Goal: Information Seeking & Learning: Learn about a topic

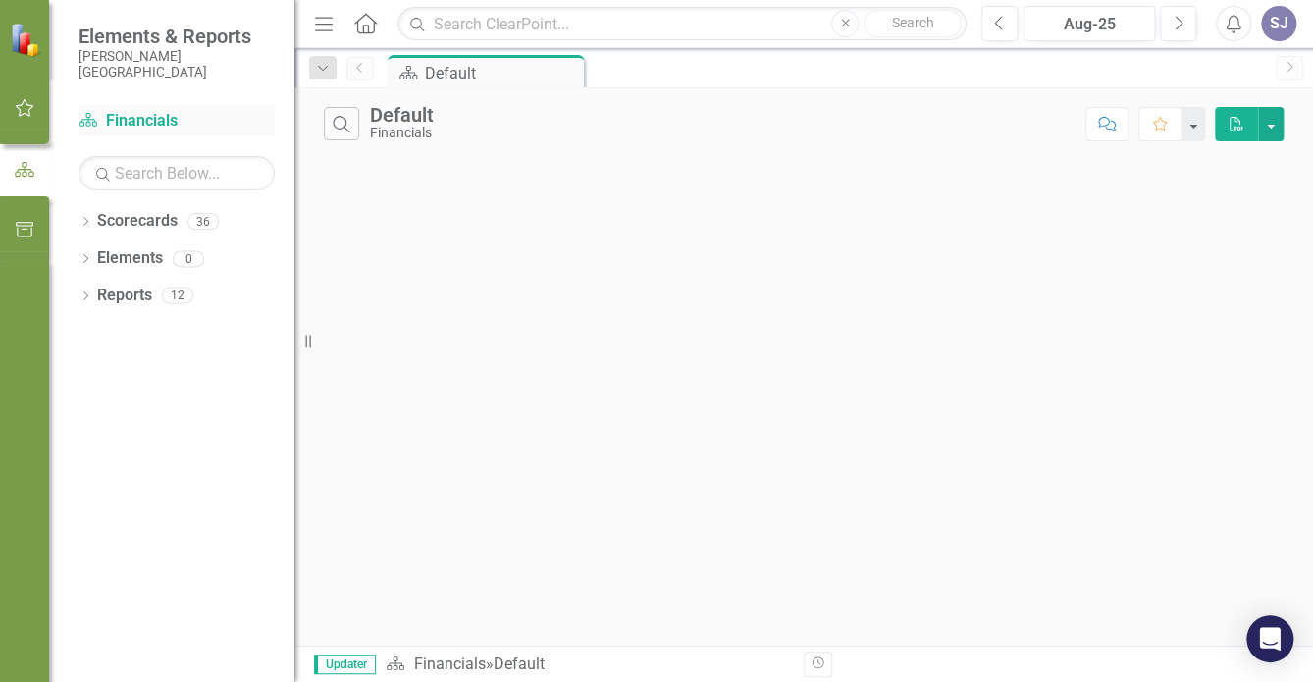
click at [151, 120] on link "Scorecard Financials" at bounding box center [176, 121] width 196 height 23
click at [137, 229] on link "Scorecards" at bounding box center [137, 221] width 80 height 23
click at [86, 216] on div "Dropdown" at bounding box center [85, 224] width 14 height 17
click at [26, 44] on img at bounding box center [27, 40] width 34 height 34
click at [95, 292] on icon "Dropdown" at bounding box center [95, 294] width 15 height 12
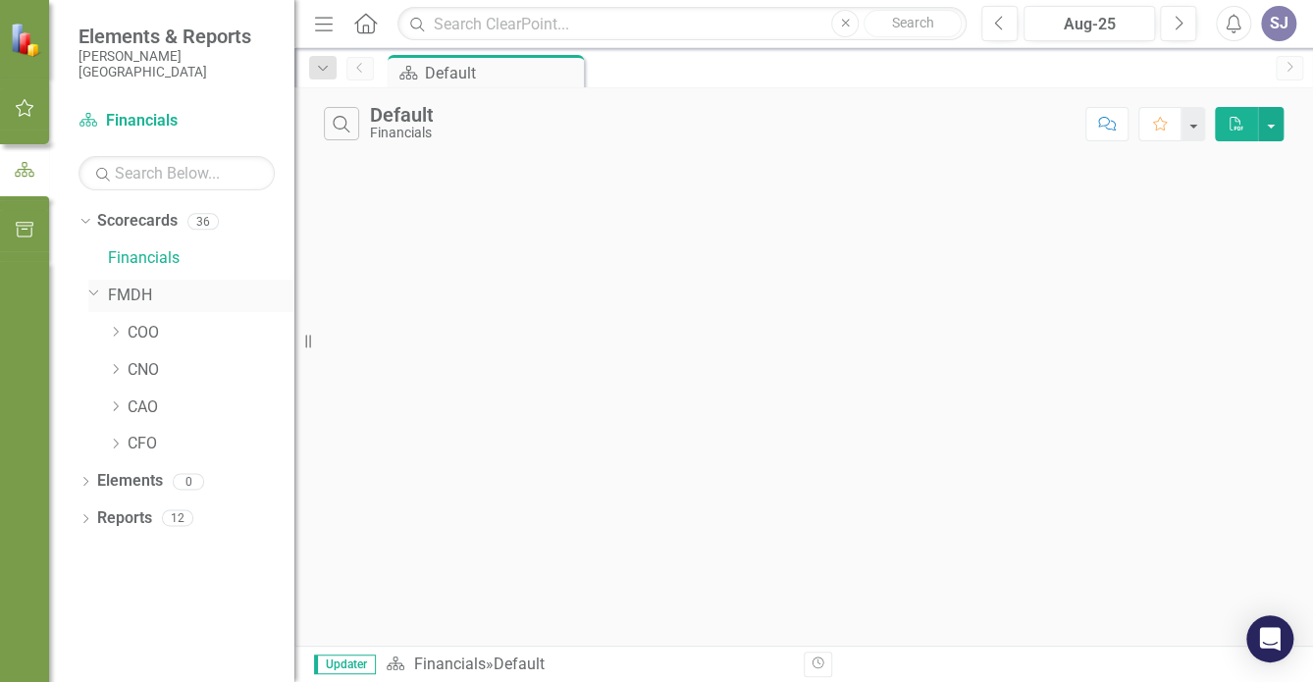
click at [128, 291] on link "FMDH" at bounding box center [201, 296] width 186 height 23
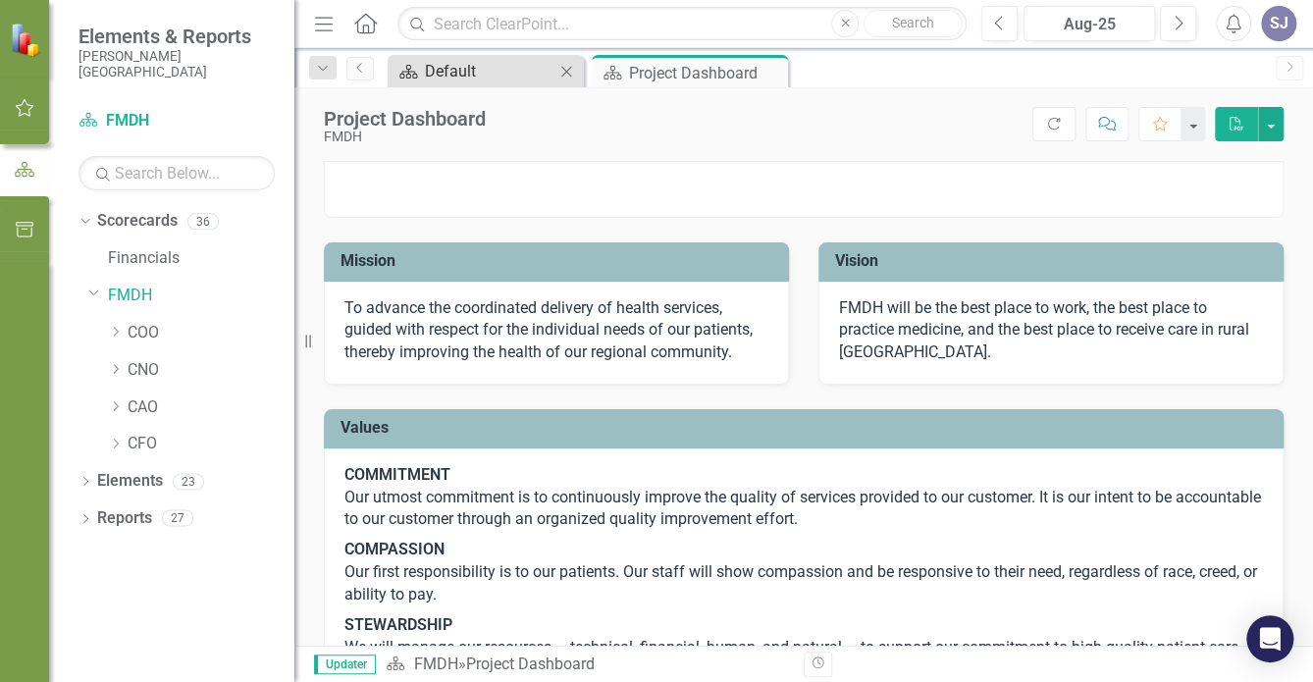
click at [487, 81] on div "Default" at bounding box center [490, 71] width 130 height 25
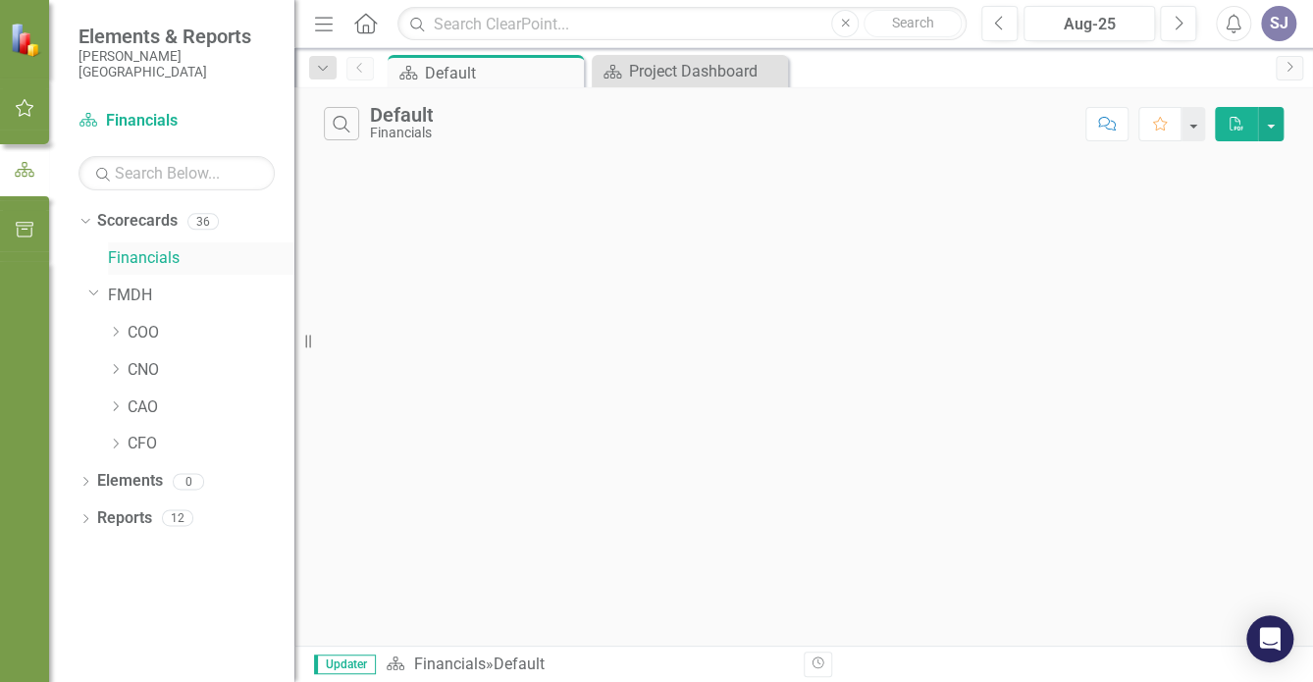
click at [130, 258] on link "Financials" at bounding box center [201, 258] width 186 height 23
click at [1272, 128] on button "button" at bounding box center [1271, 124] width 26 height 34
click at [1013, 257] on div "Search Default Financials Comment Favorite PDF" at bounding box center [803, 366] width 1019 height 558
click at [666, 74] on div "Project Dashboard" at bounding box center [694, 71] width 130 height 25
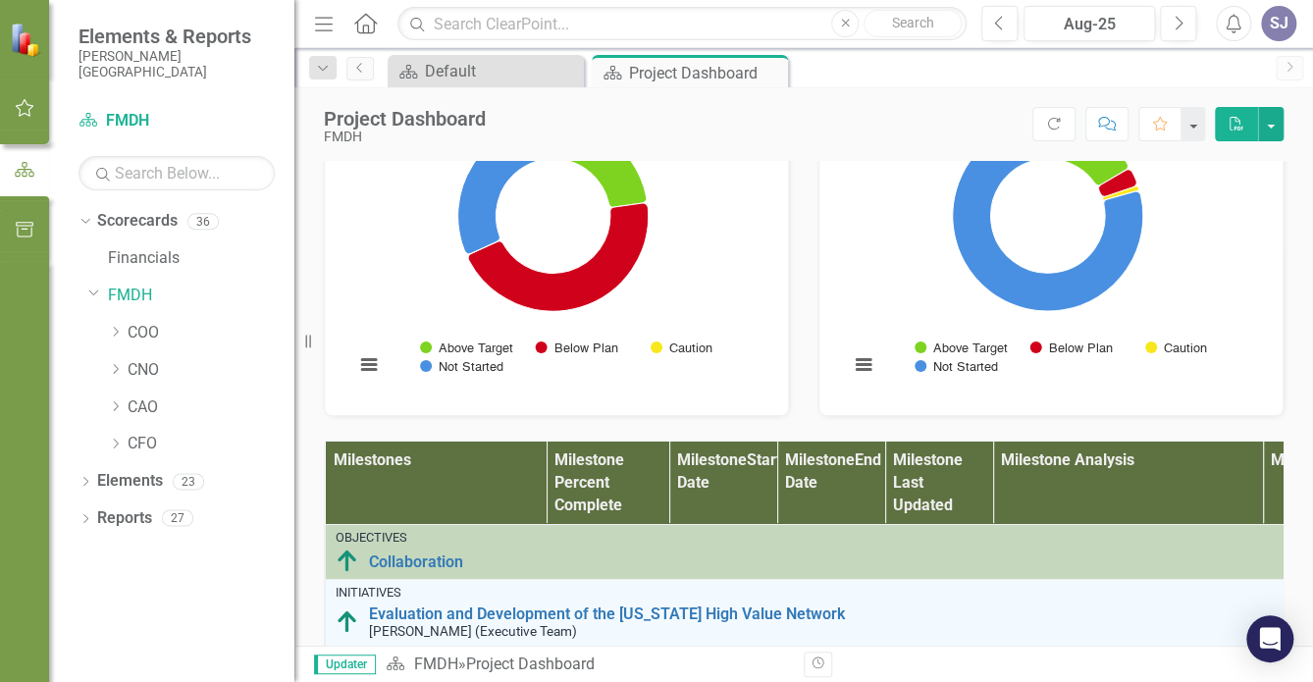
scroll to position [983, 0]
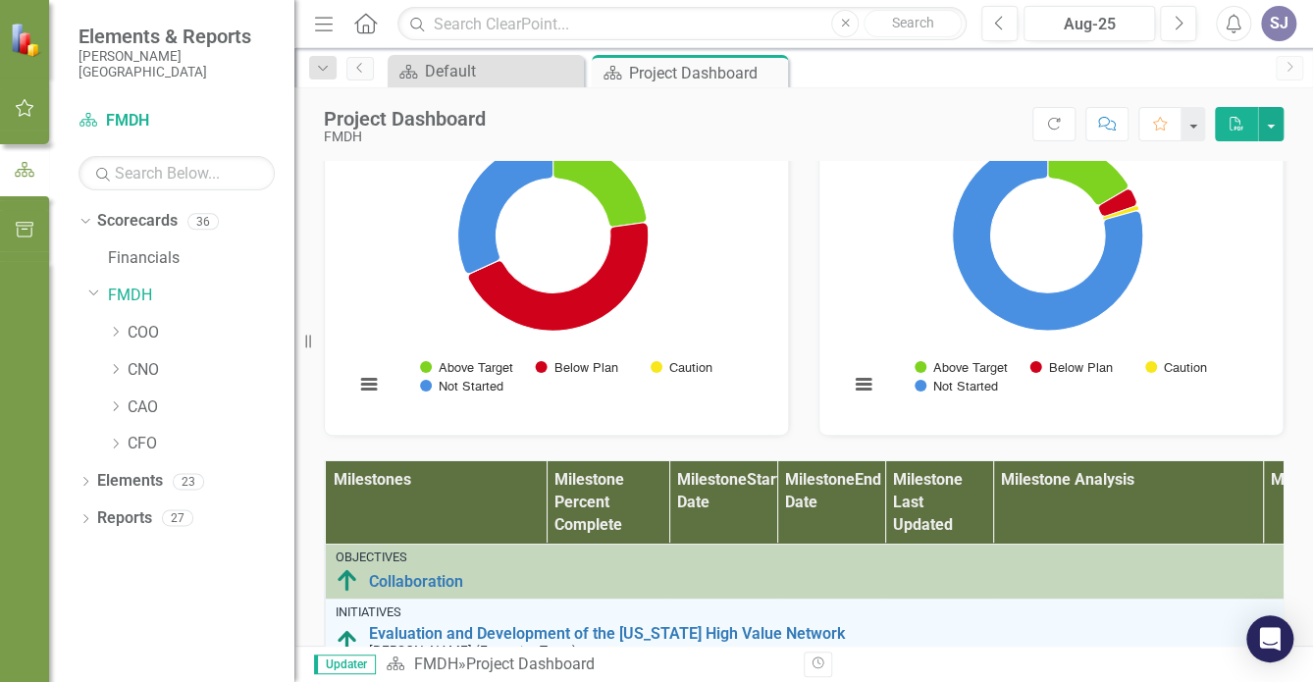
click at [1187, 415] on rect "Interactive chart" at bounding box center [1047, 268] width 417 height 294
click at [121, 443] on icon "Dropdown" at bounding box center [115, 444] width 15 height 12
click at [193, 451] on link "CFO" at bounding box center [211, 444] width 167 height 23
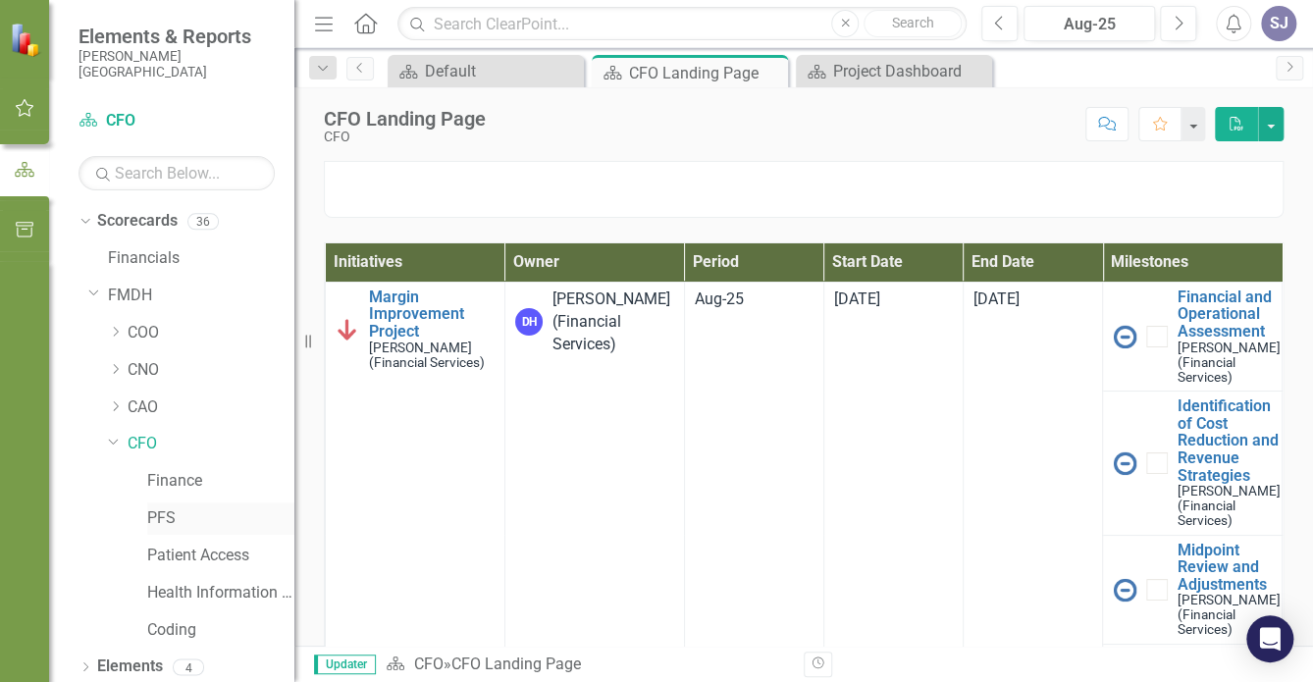
click at [167, 519] on link "PFS" at bounding box center [220, 518] width 147 height 23
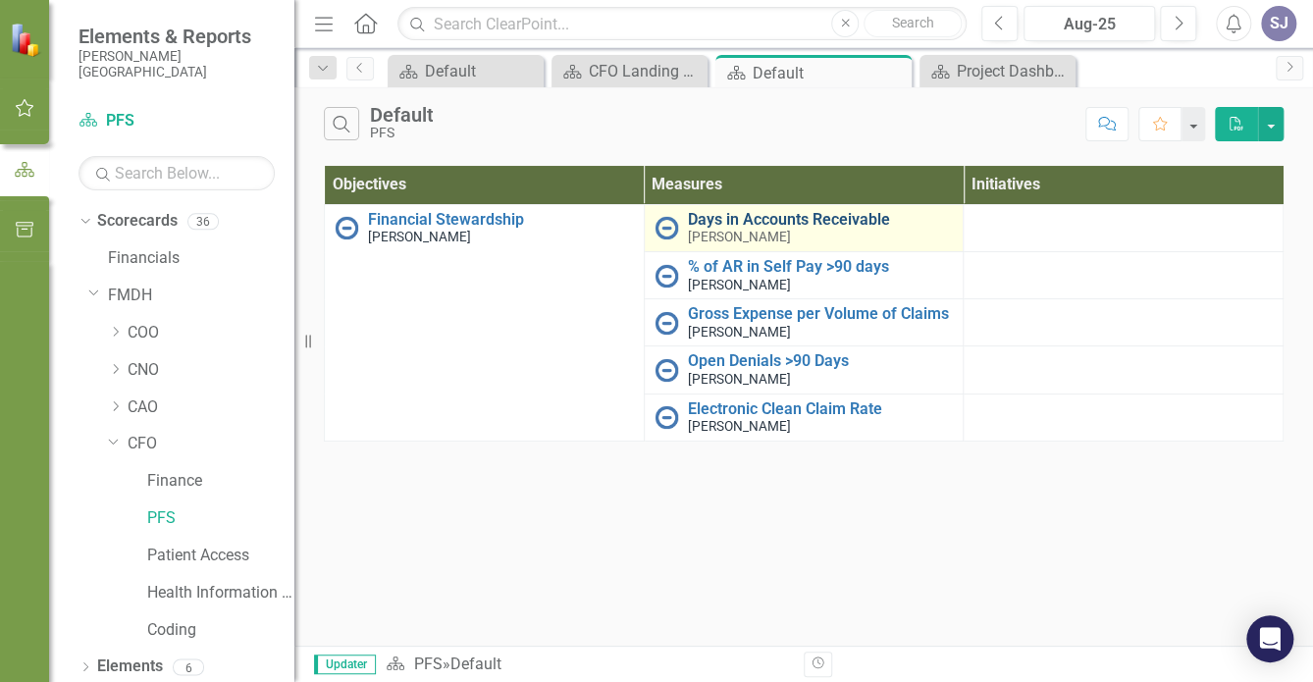
click at [731, 219] on link "Days in Accounts Receivable" at bounding box center [821, 220] width 266 height 18
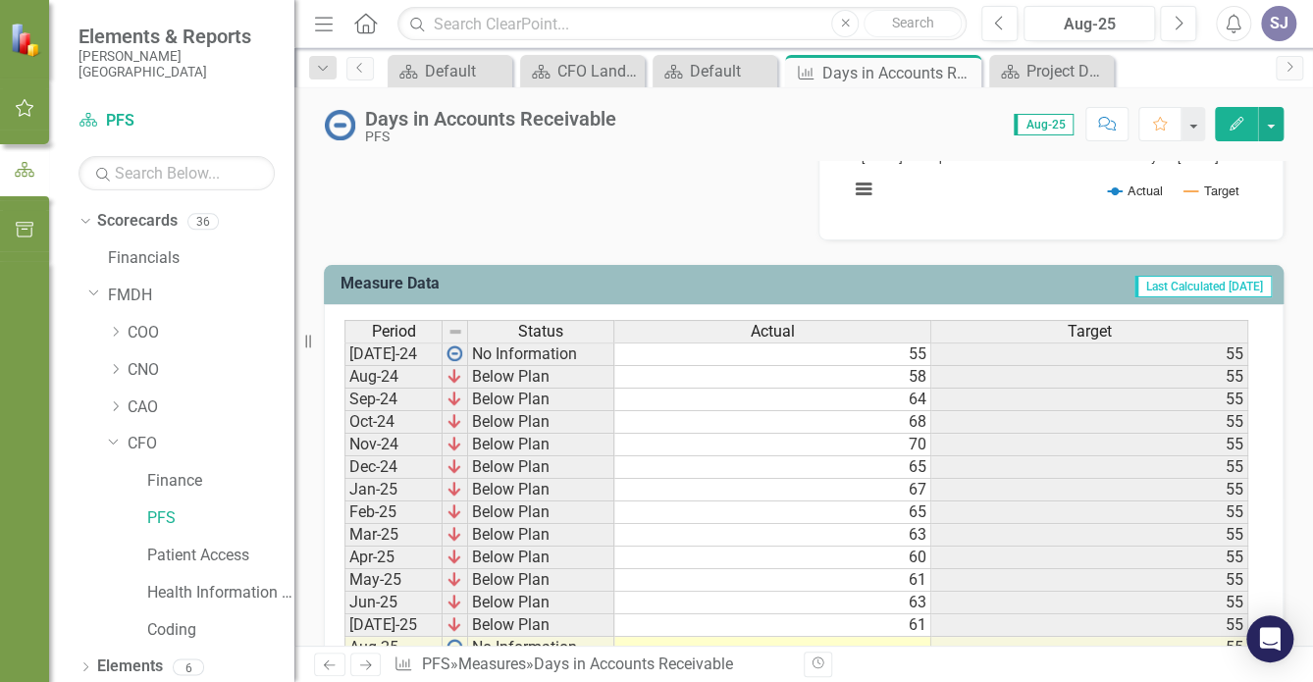
scroll to position [655, 0]
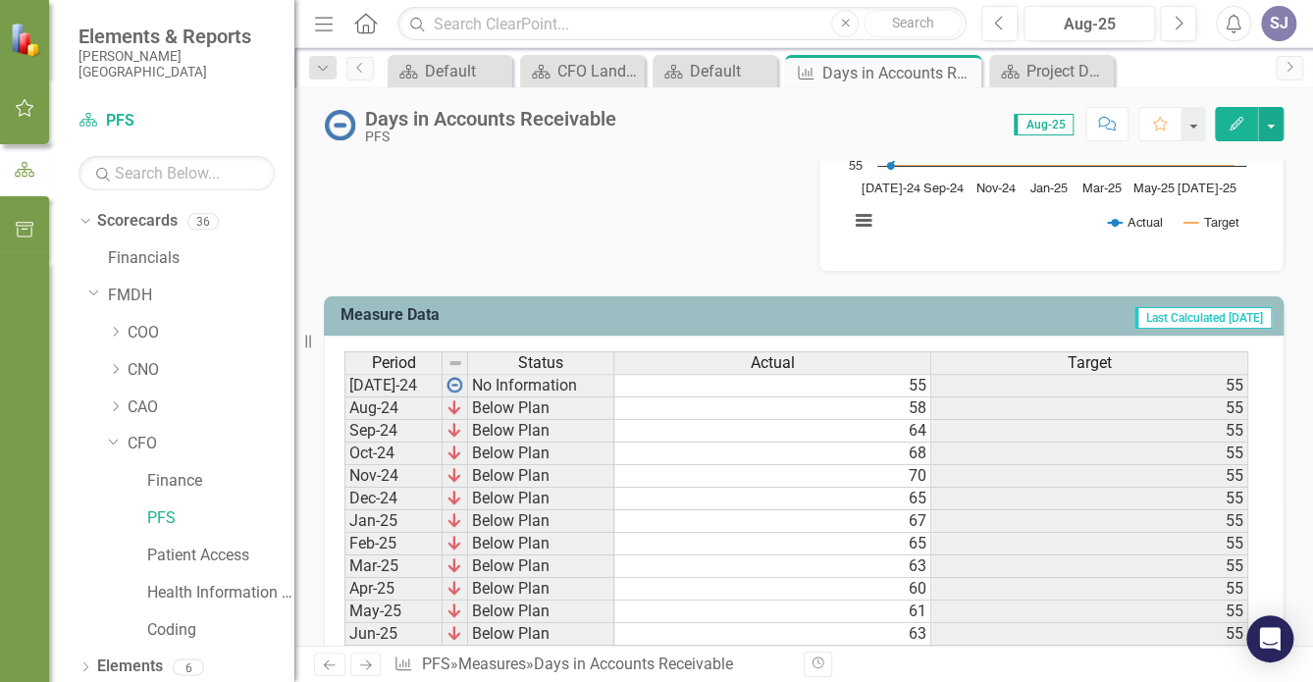
drag, startPoint x: 1306, startPoint y: 122, endPoint x: 1304, endPoint y: 109, distance: 12.9
click at [1304, 109] on div "Days in Accounts Receivable PFS Score: 0.00 Aug-25 Completed Comment Favorite E…" at bounding box center [803, 116] width 1019 height 59
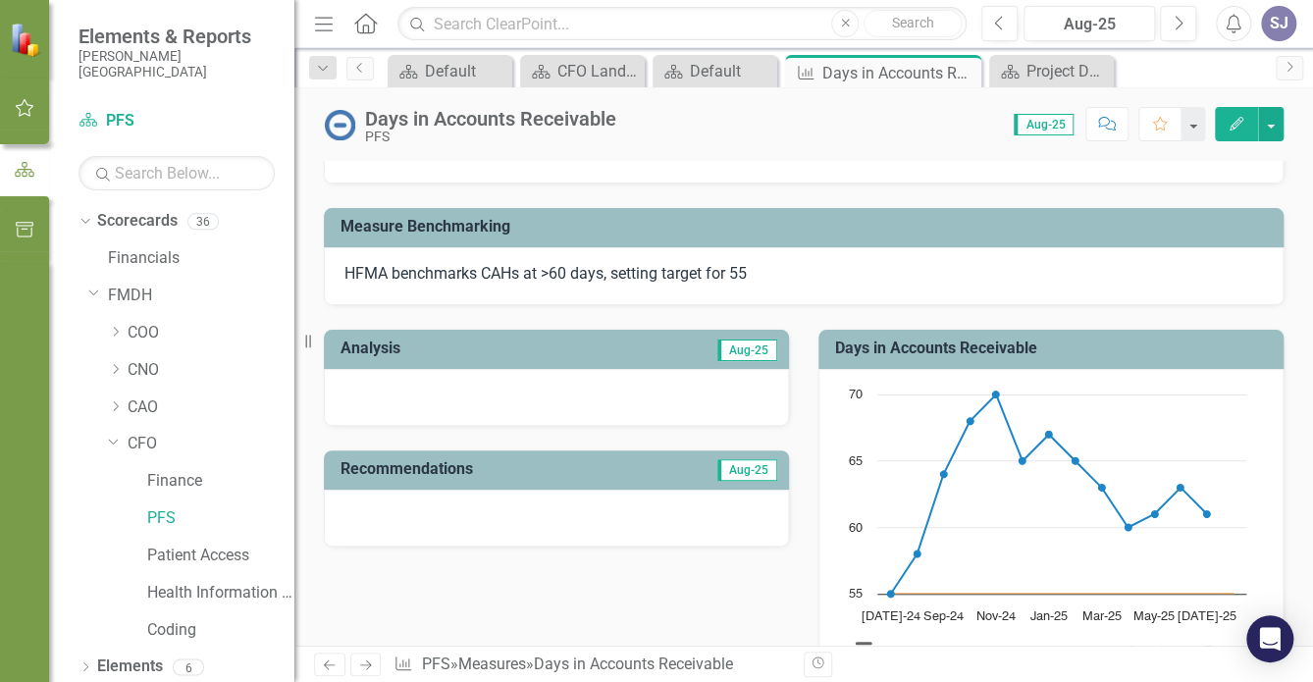
scroll to position [224, 0]
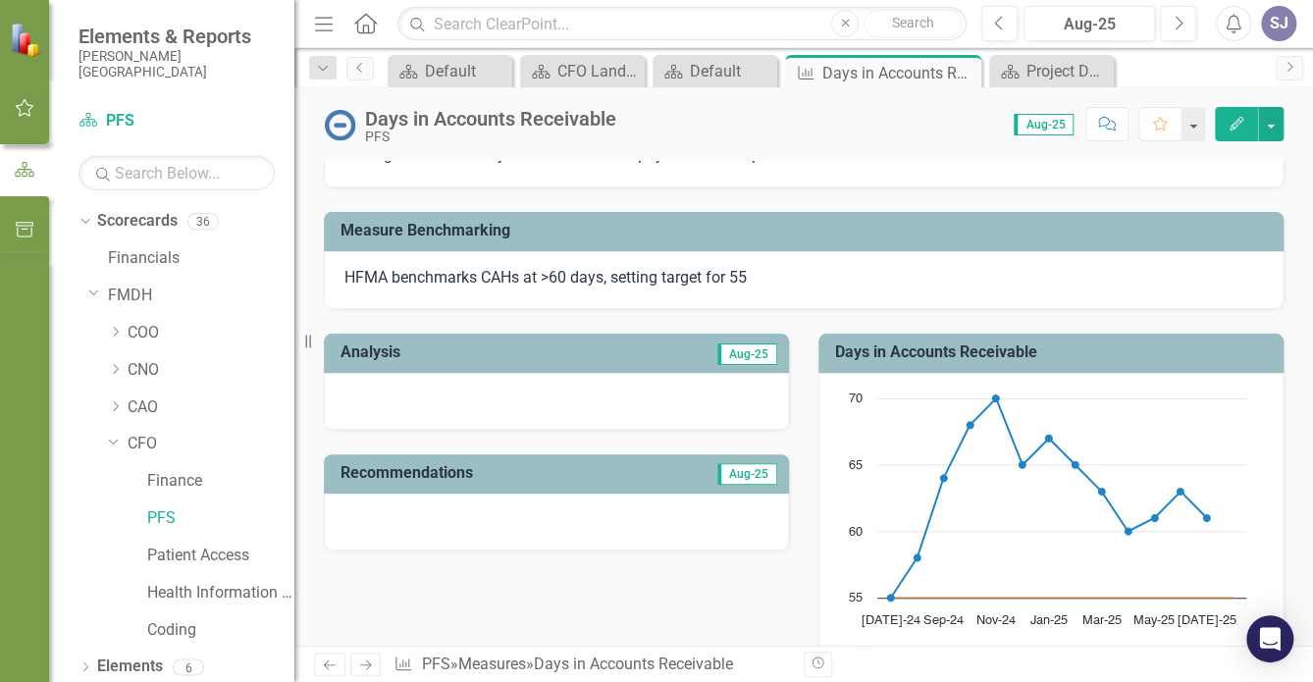
click at [485, 353] on h3 "Analysis" at bounding box center [448, 352] width 216 height 18
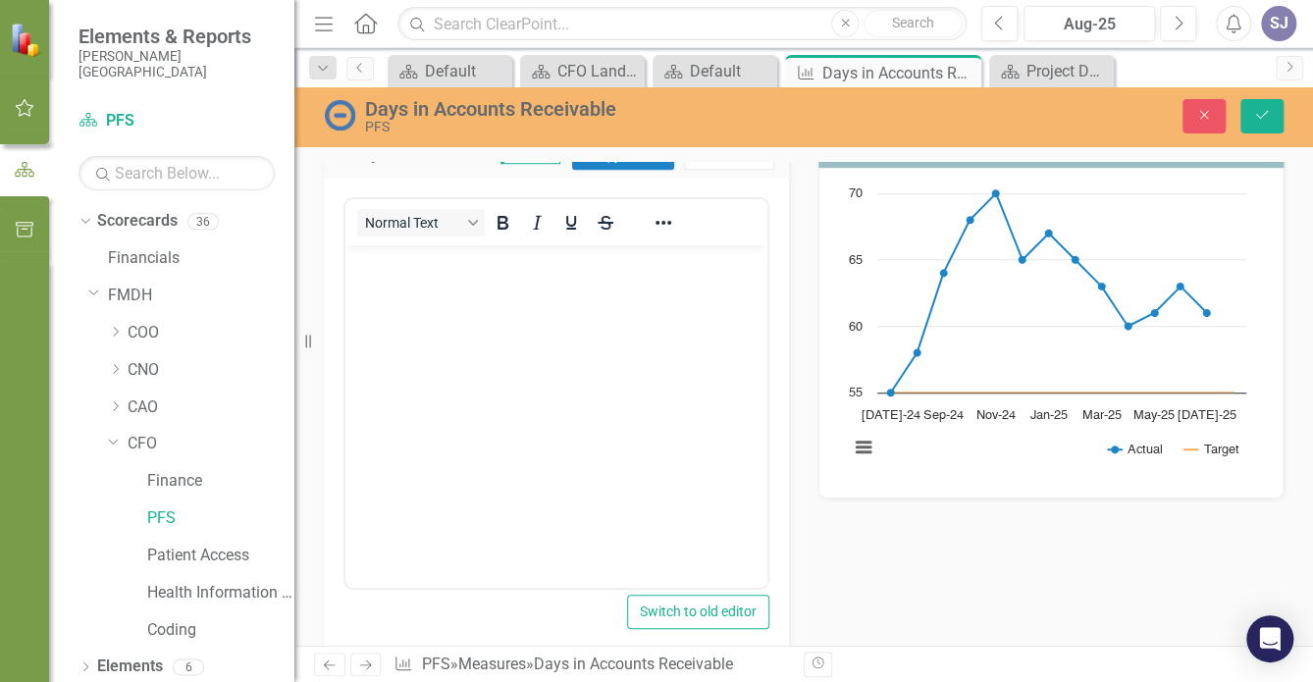
scroll to position [432, 0]
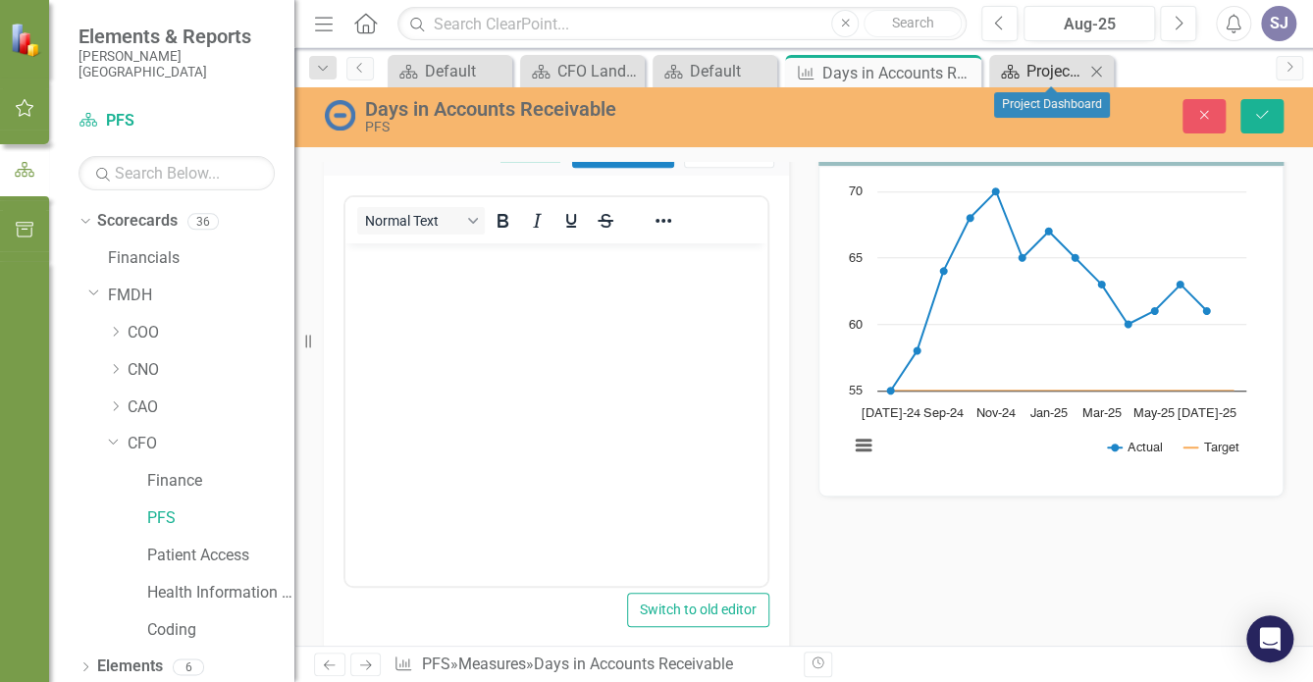
click at [1071, 69] on div "Project Dashboard" at bounding box center [1055, 71] width 58 height 25
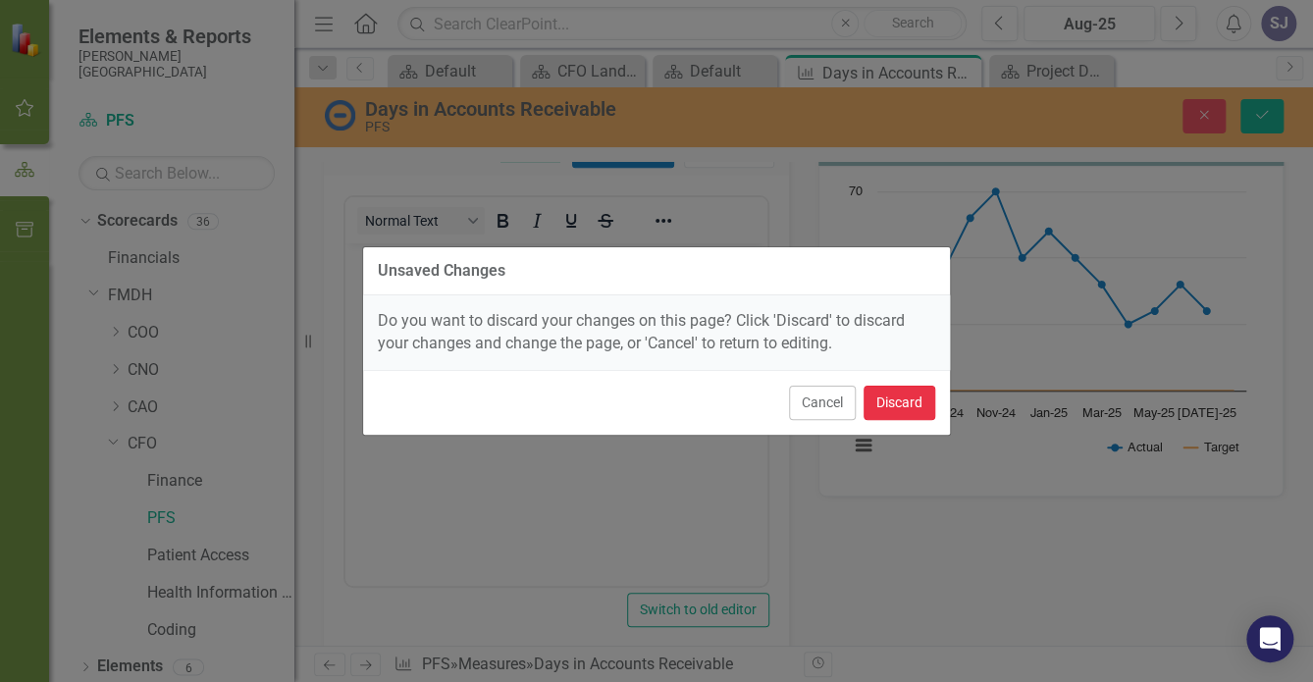
click at [890, 411] on button "Discard" at bounding box center [899, 403] width 72 height 34
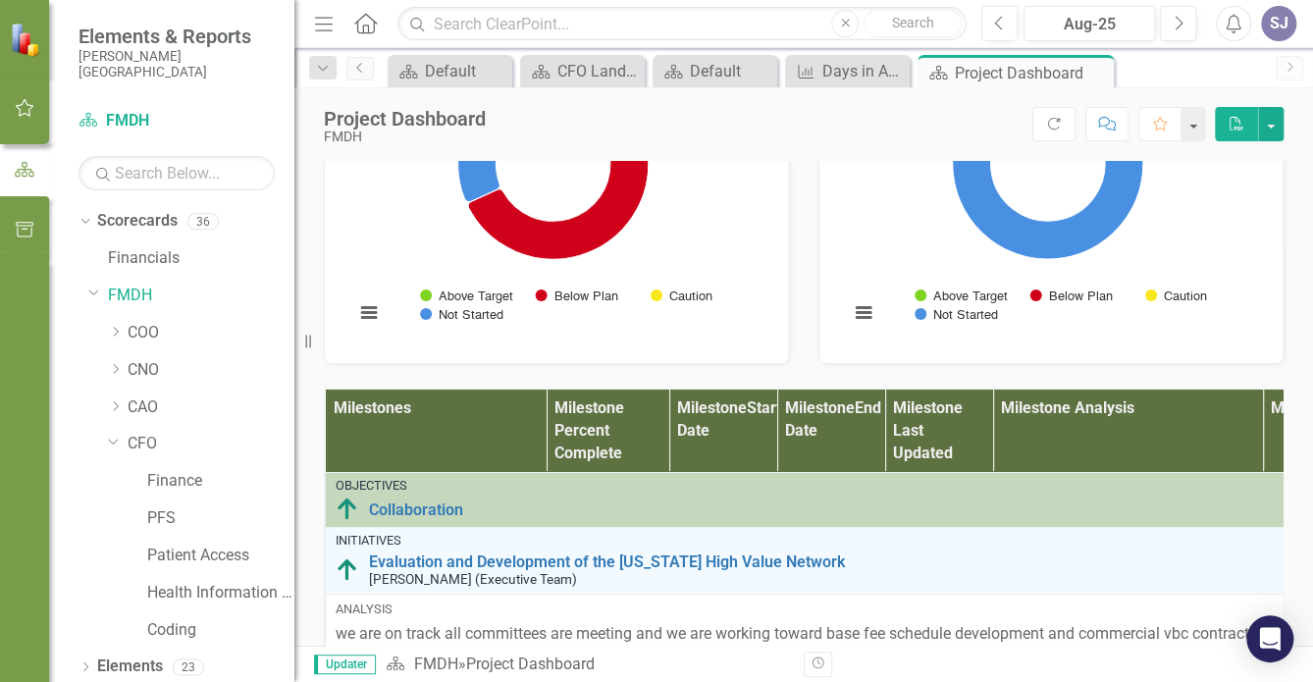
scroll to position [1126, 0]
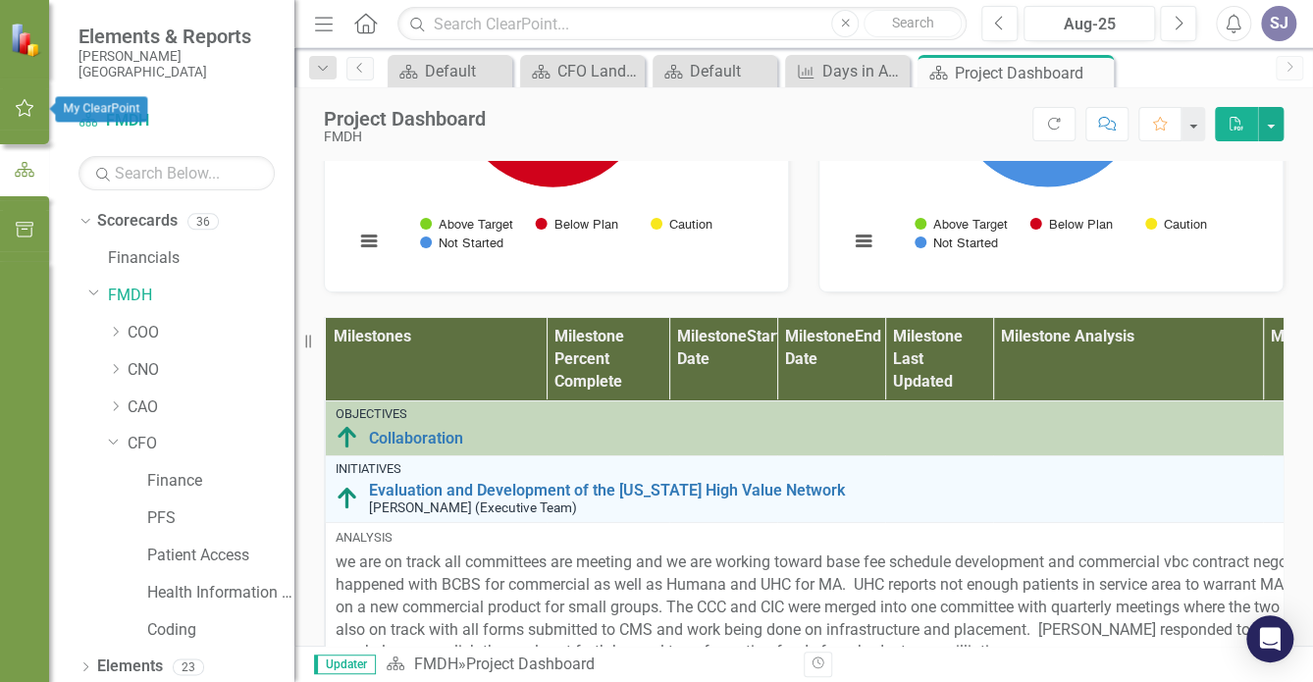
click at [23, 109] on icon "button" at bounding box center [25, 108] width 21 height 16
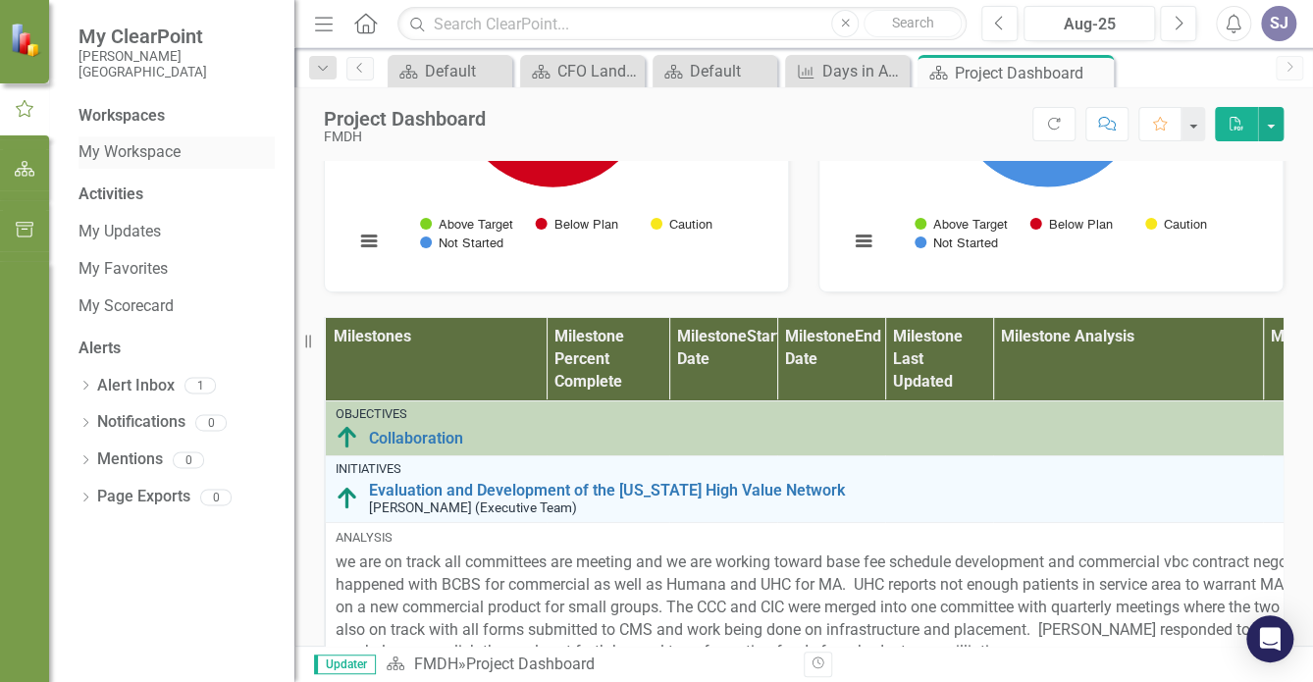
click at [155, 162] on link "My Workspace" at bounding box center [176, 152] width 196 height 23
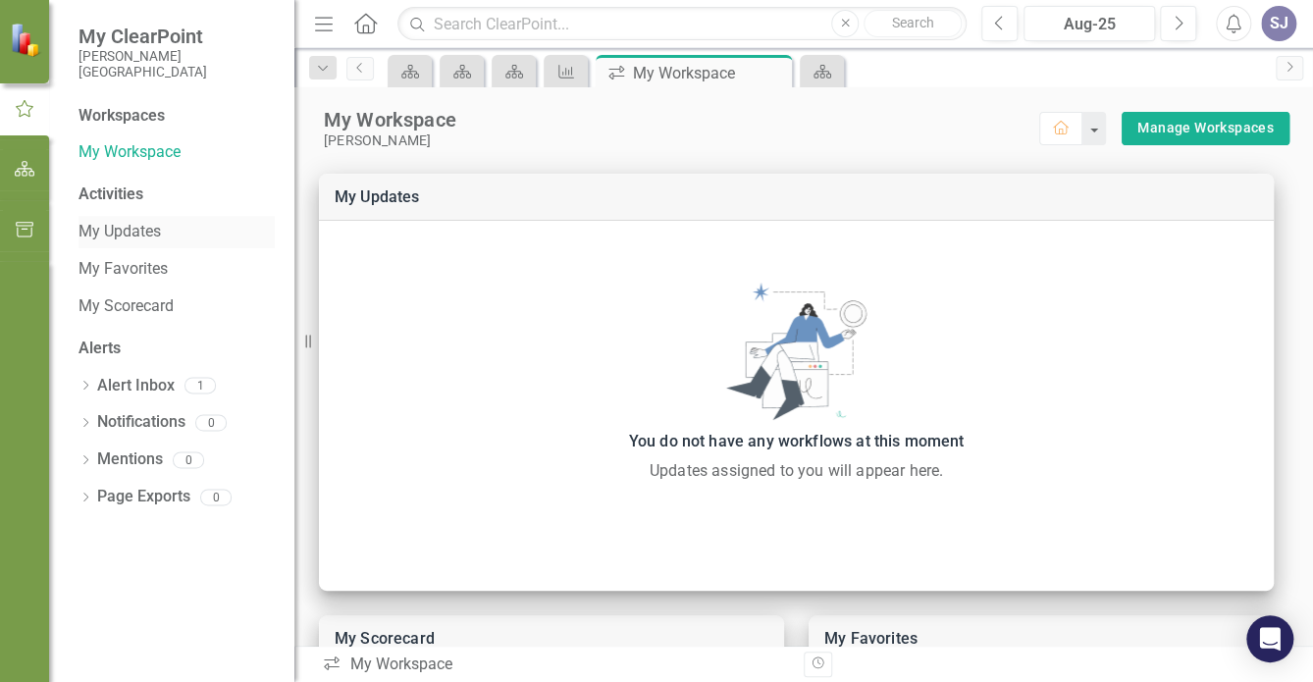
click at [133, 227] on link "My Updates" at bounding box center [176, 232] width 196 height 23
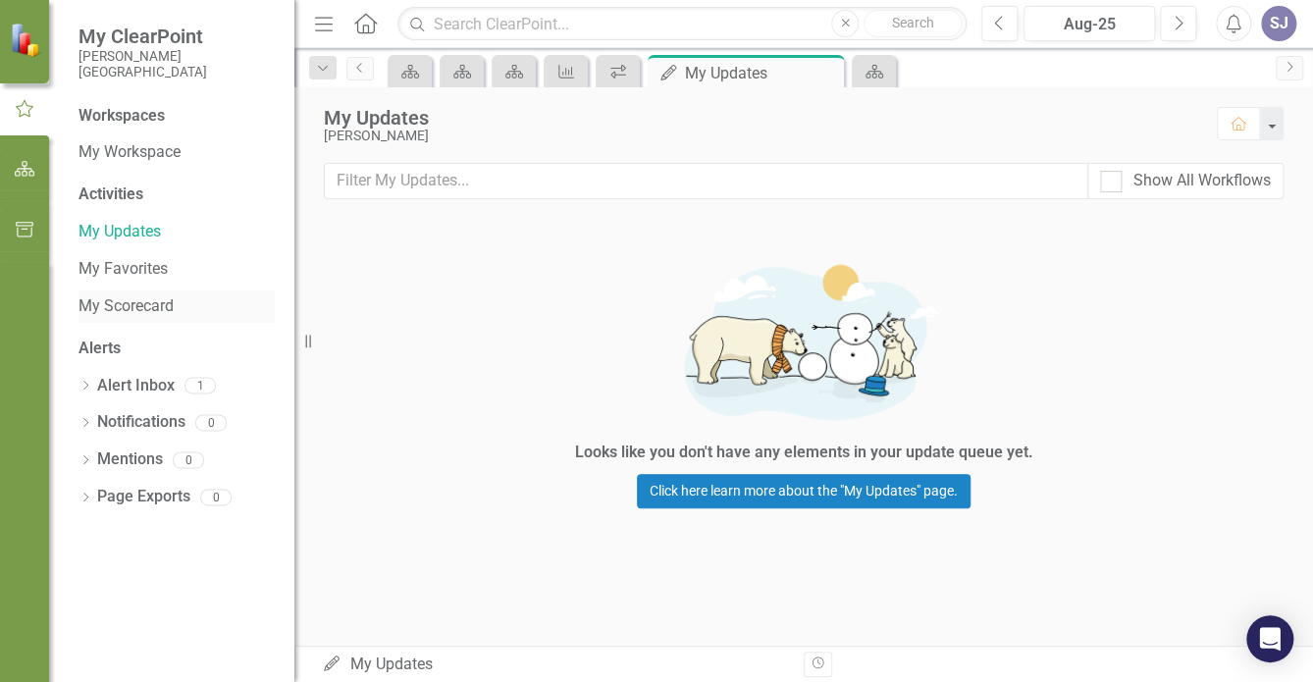
click at [145, 310] on link "My Scorecard" at bounding box center [176, 306] width 196 height 23
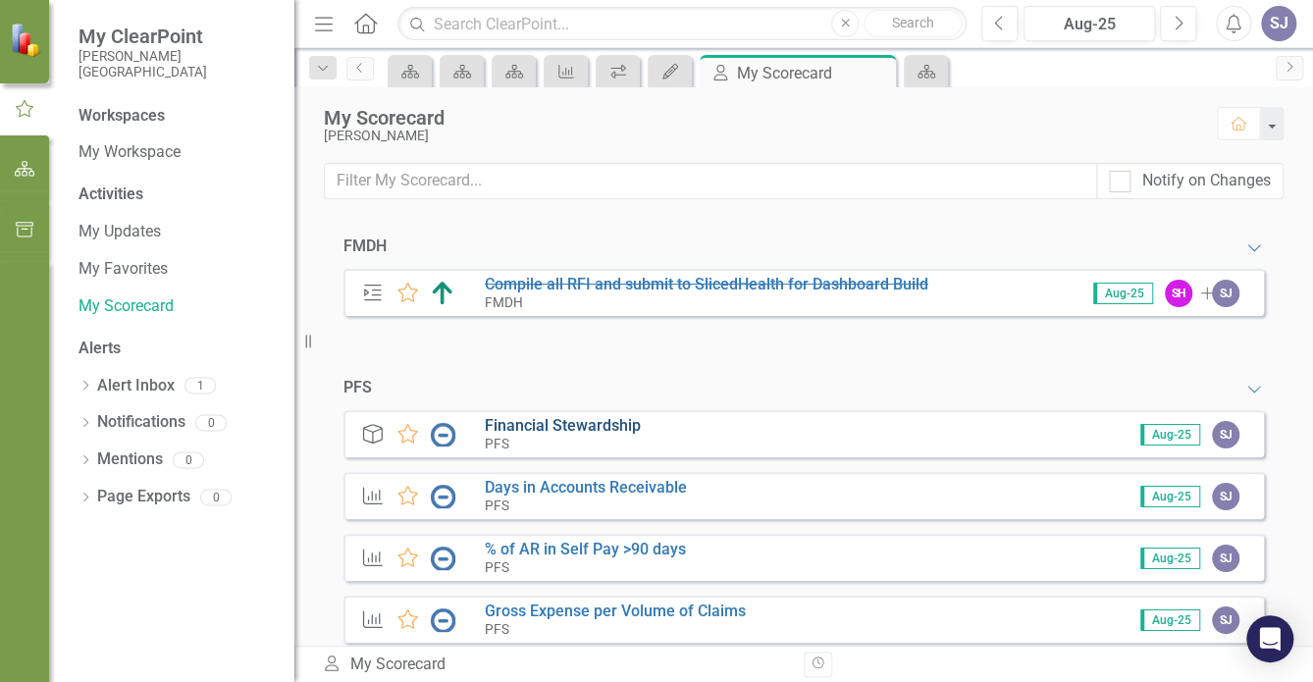
click at [580, 429] on link "Financial Stewardship" at bounding box center [563, 425] width 156 height 19
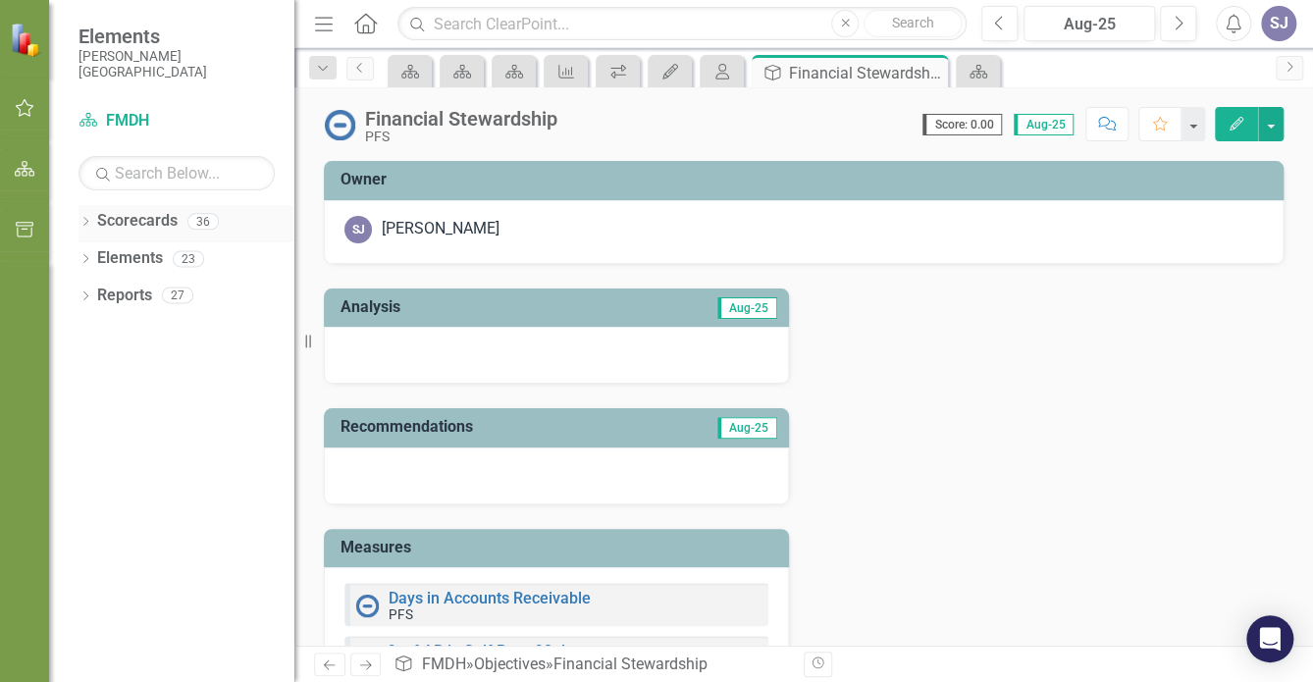
click at [83, 222] on icon "Dropdown" at bounding box center [85, 223] width 14 height 11
click at [134, 256] on link "Financials" at bounding box center [201, 258] width 186 height 23
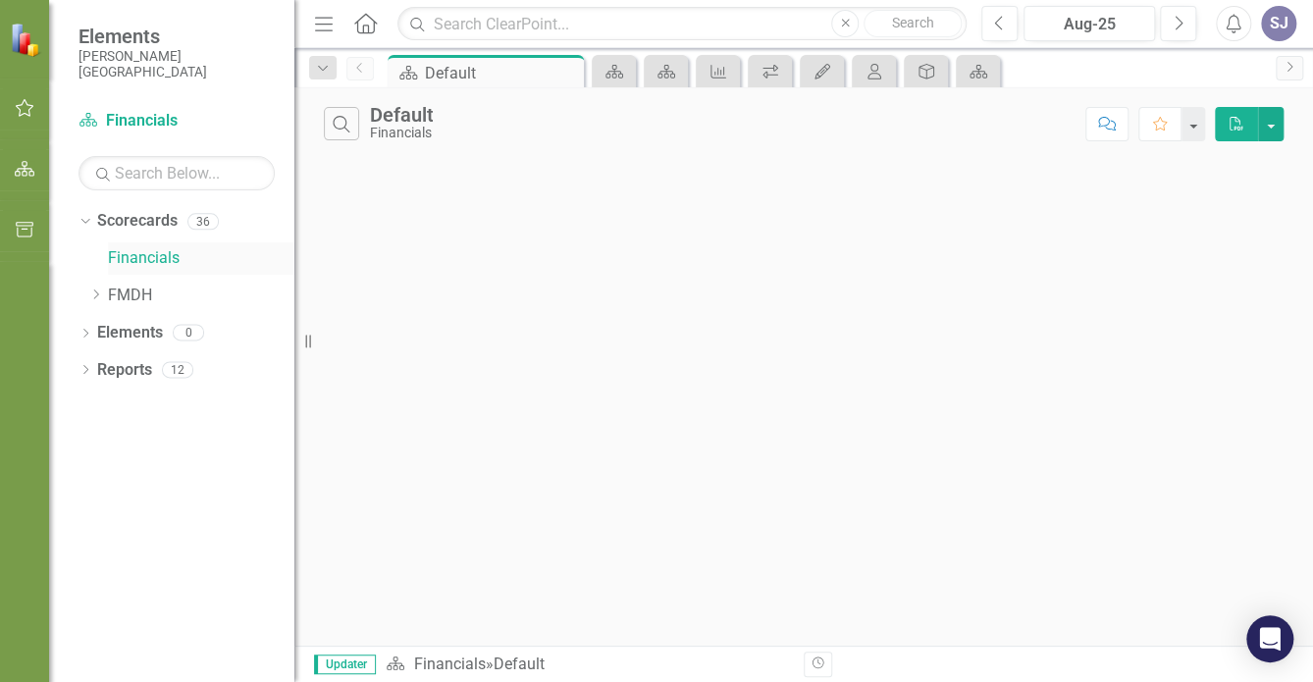
click at [134, 256] on link "Financials" at bounding box center [201, 258] width 186 height 23
click at [23, 101] on icon "button" at bounding box center [25, 108] width 19 height 18
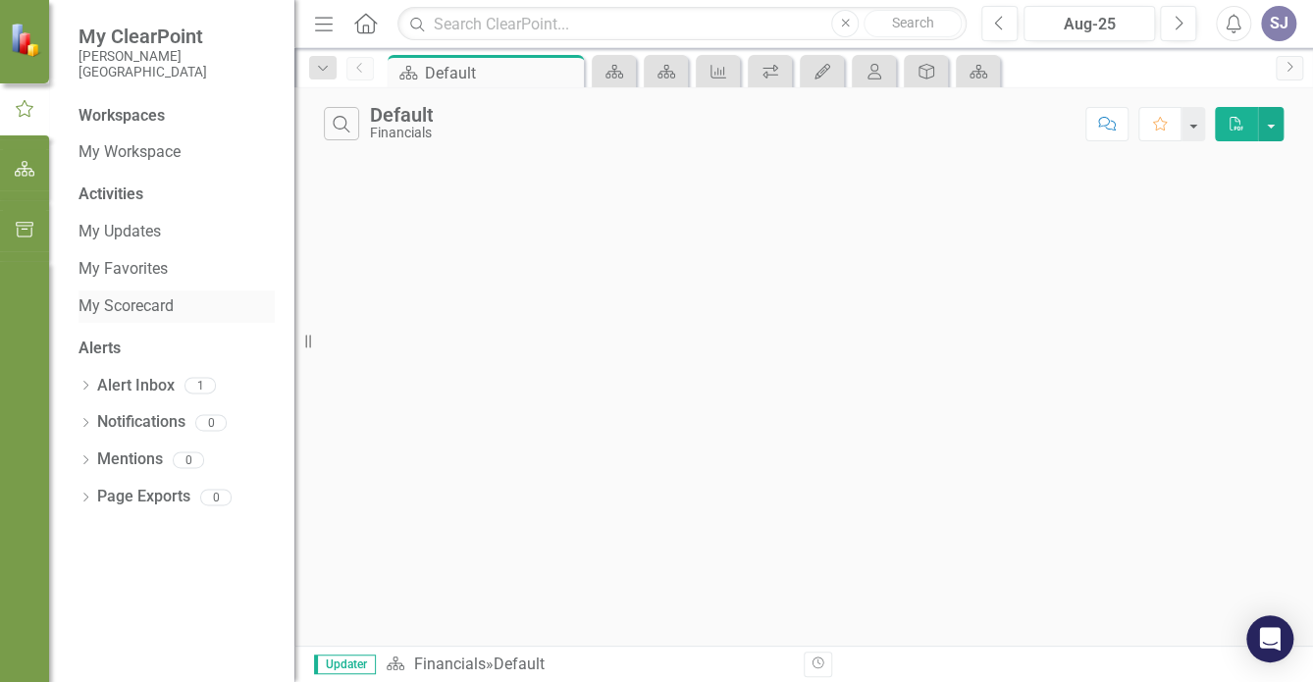
click at [129, 310] on link "My Scorecard" at bounding box center [176, 306] width 196 height 23
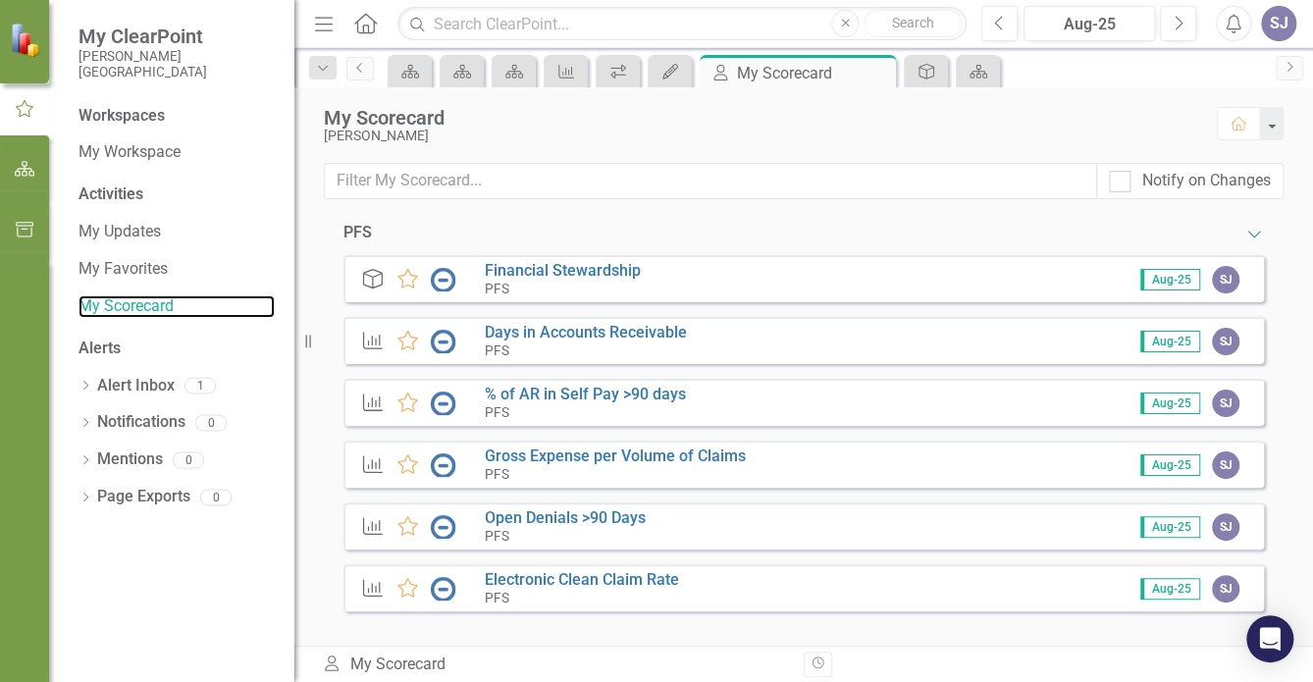
scroll to position [168, 0]
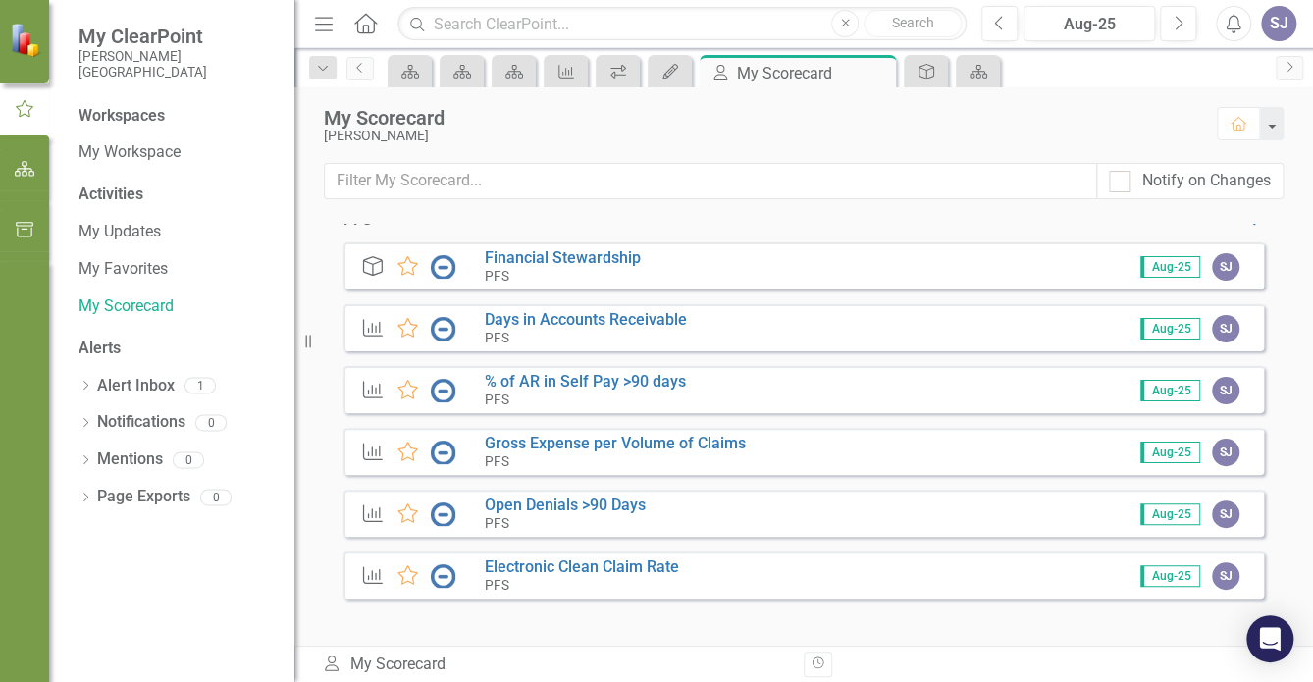
click at [114, 199] on div "Activities" at bounding box center [176, 194] width 196 height 23
click at [548, 150] on div "My Scorecard [PERSON_NAME] Home" at bounding box center [803, 125] width 1019 height 76
click at [508, 64] on icon "Scorecard" at bounding box center [514, 72] width 20 height 16
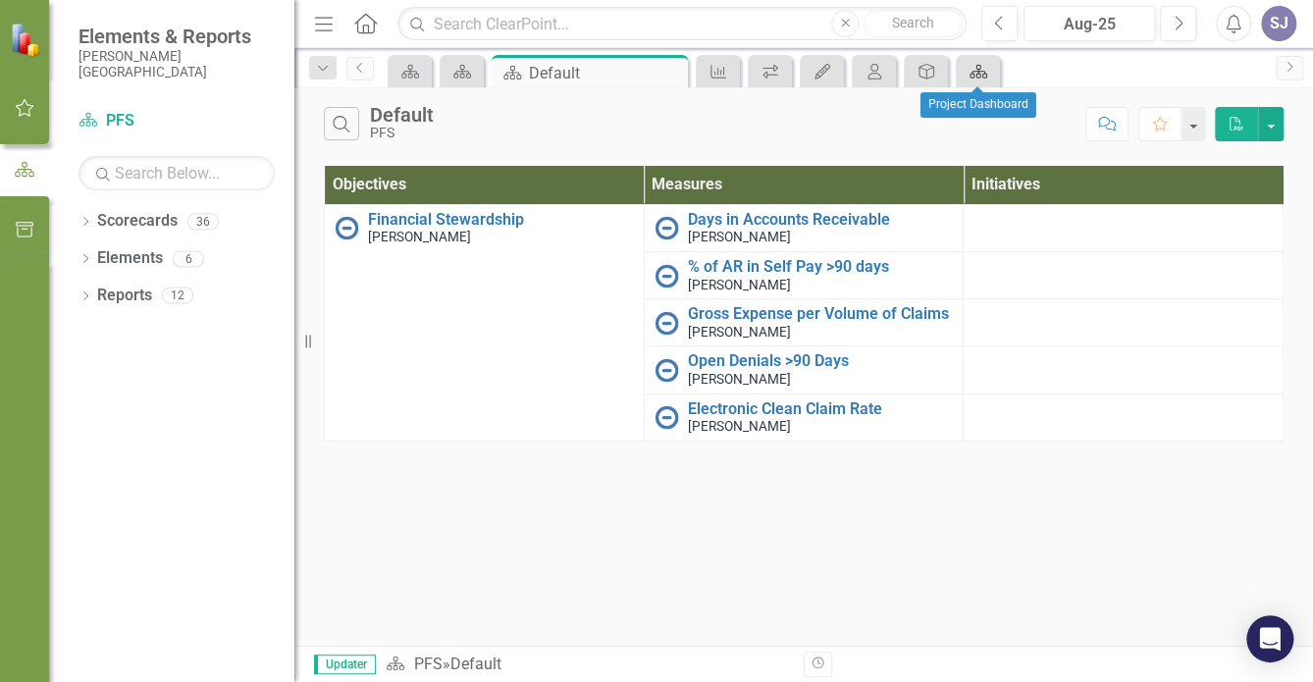
click at [975, 71] on icon at bounding box center [978, 72] width 18 height 14
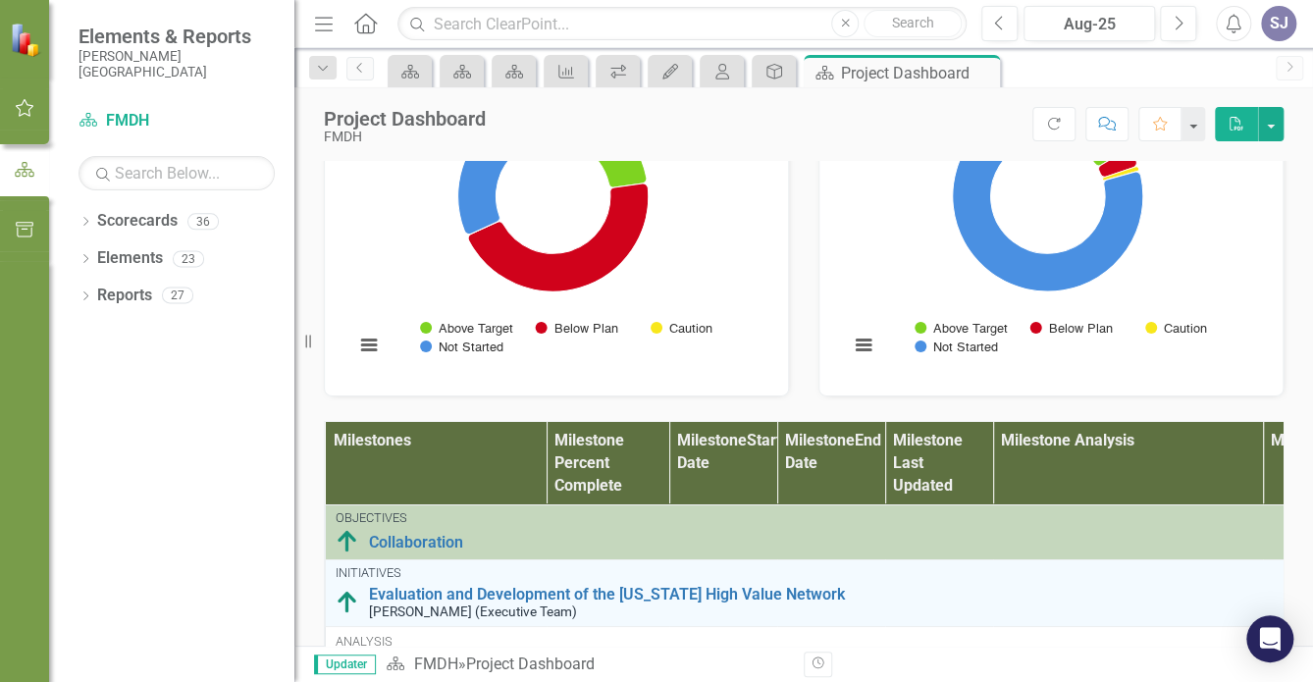
scroll to position [1062, 0]
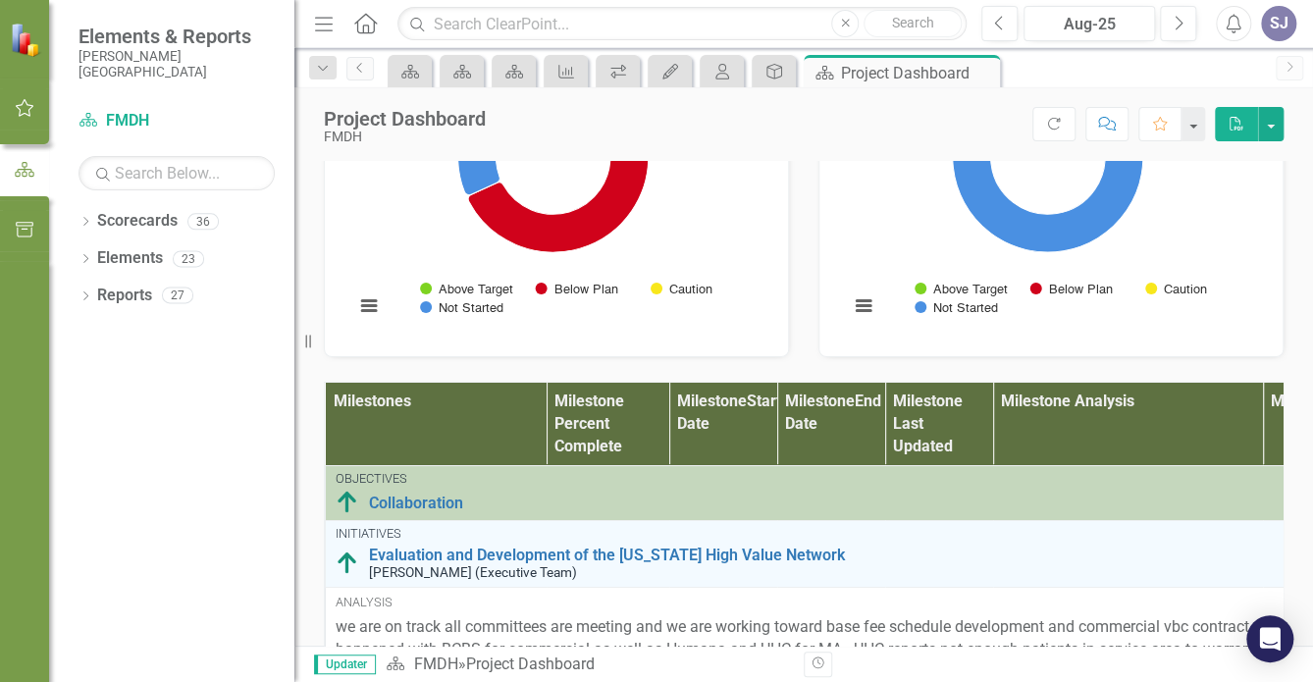
click at [832, 92] on div "Project Dashboard FMDH Score: N/A Aug-25 Completed Refresh Comment Favorite PDF" at bounding box center [803, 116] width 1019 height 59
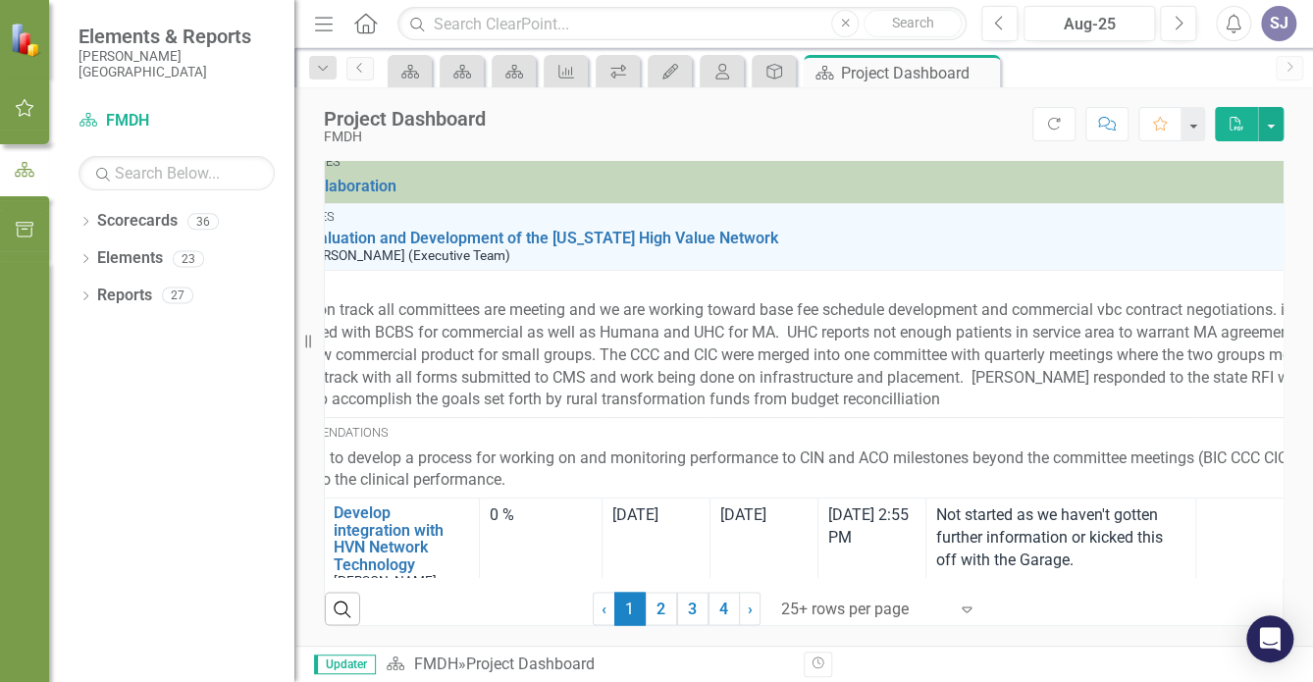
scroll to position [0, 0]
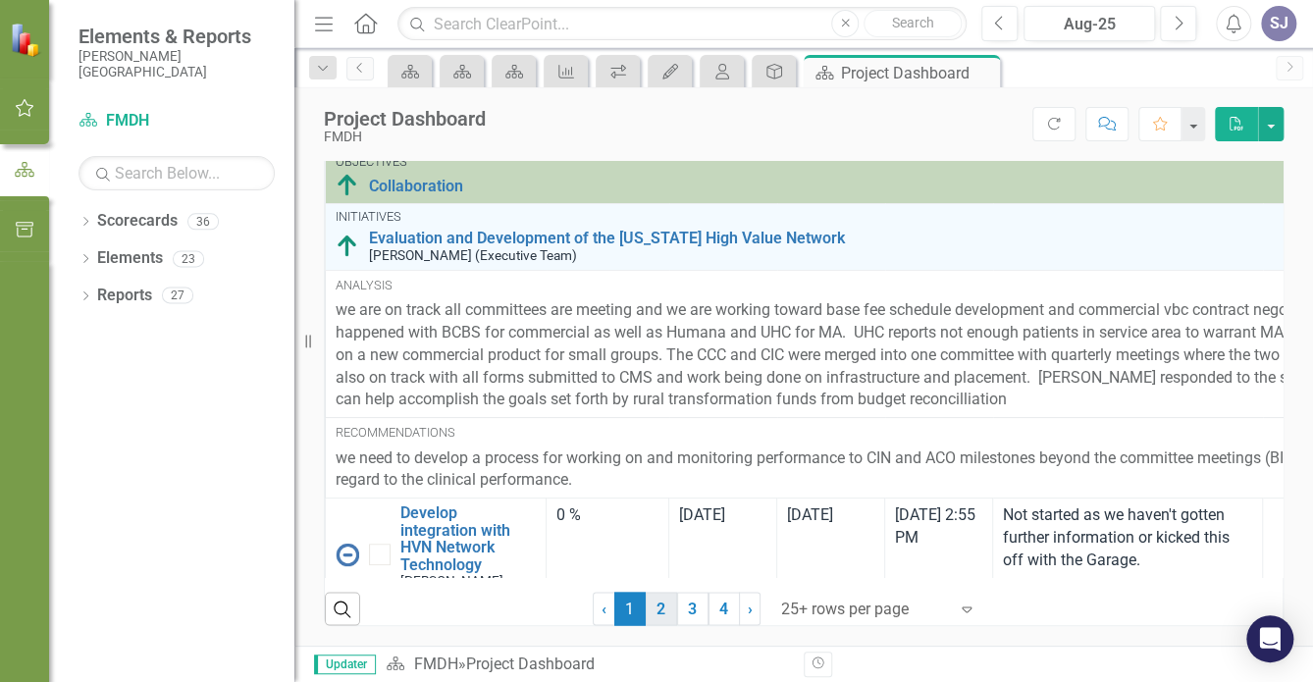
click at [657, 608] on link "2" at bounding box center [661, 608] width 31 height 33
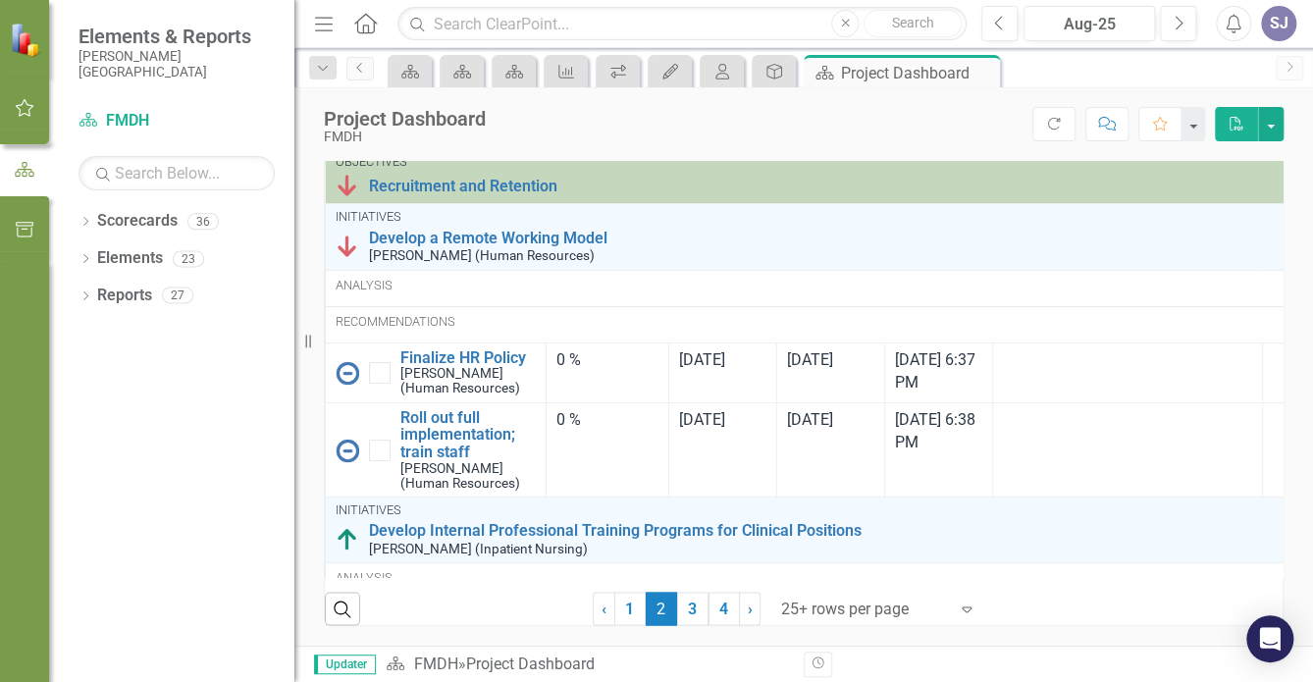
checkbox input "true"
checkbox input "false"
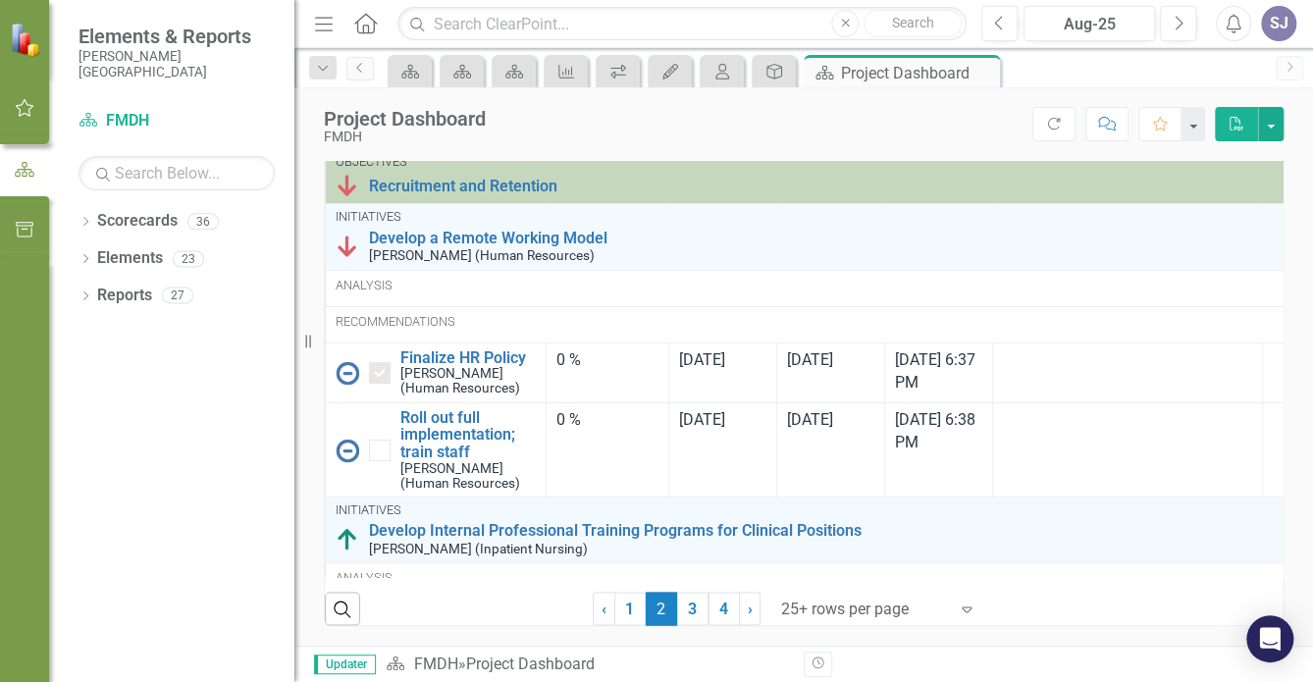
scroll to position [1532, 0]
click at [627, 609] on link "1" at bounding box center [629, 608] width 31 height 33
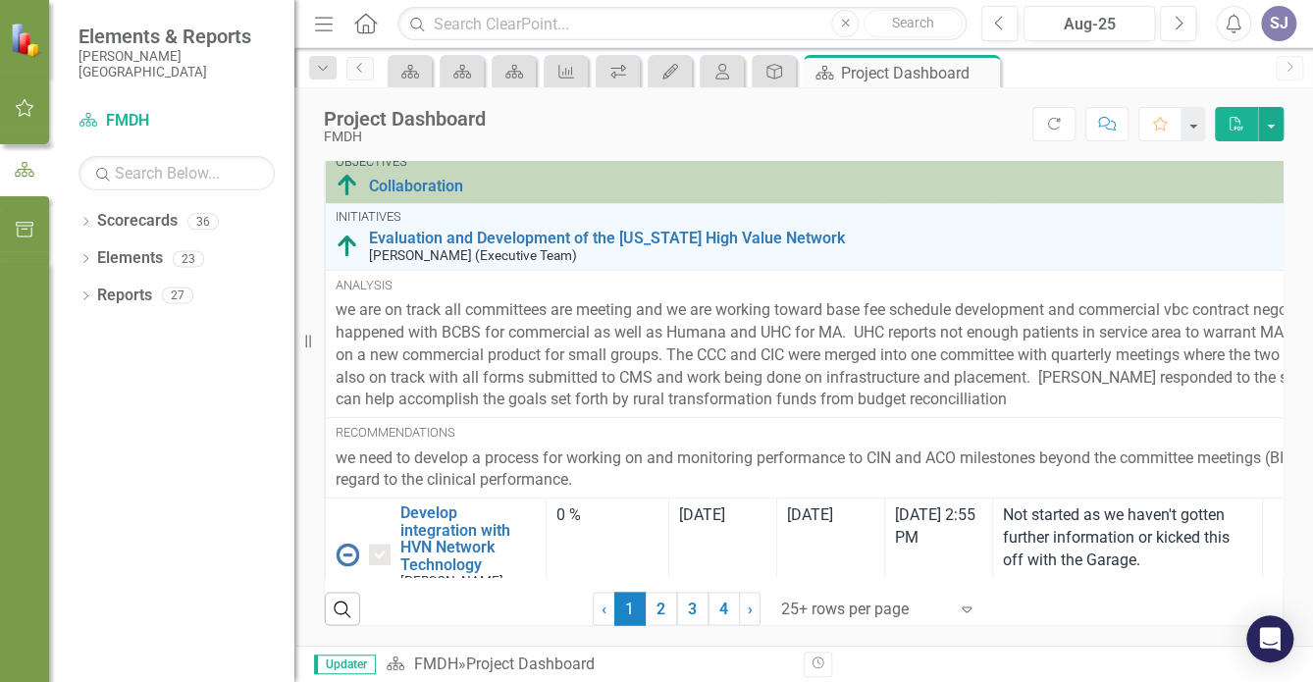
checkbox input "false"
checkbox input "true"
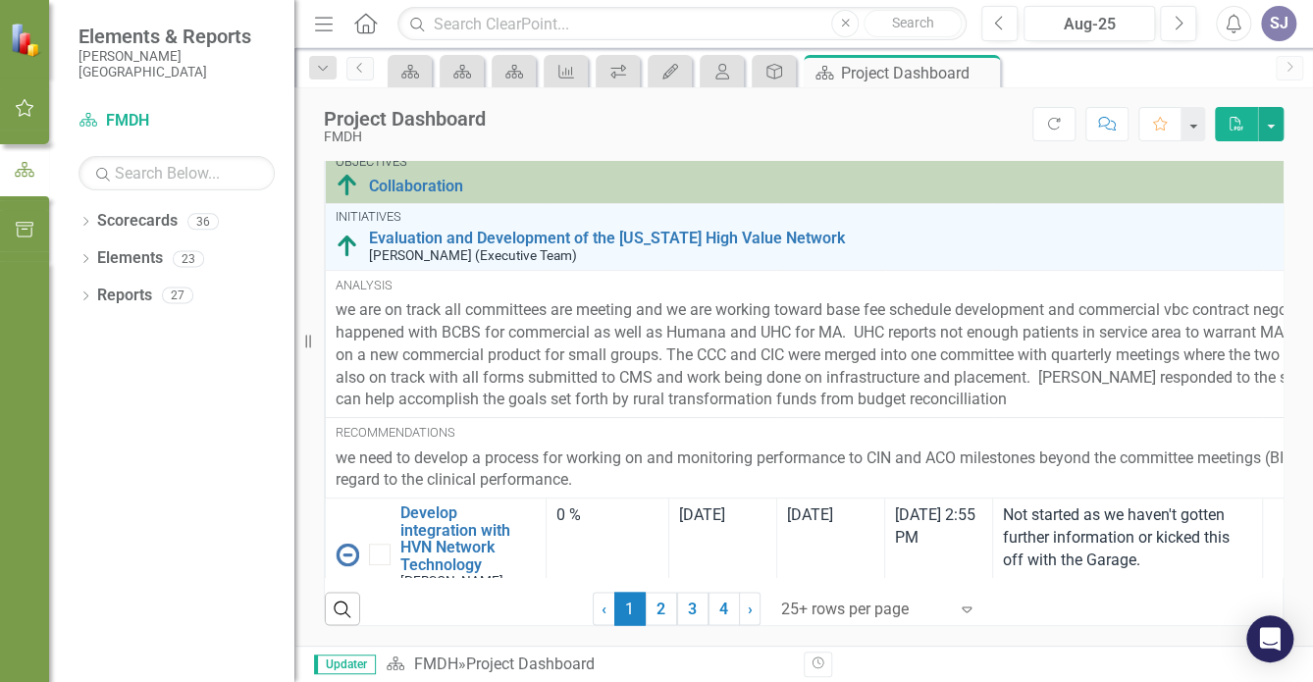
scroll to position [1330, 0]
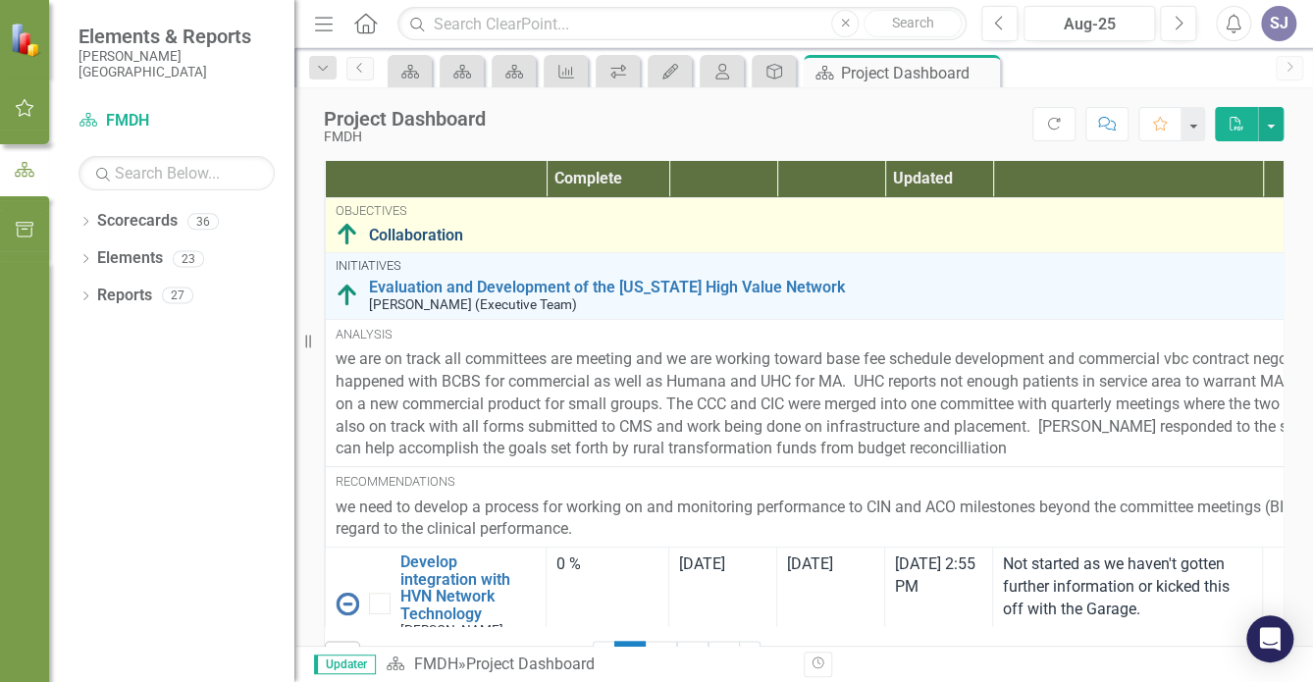
click at [389, 244] on link "Collaboration" at bounding box center [945, 236] width 1153 height 18
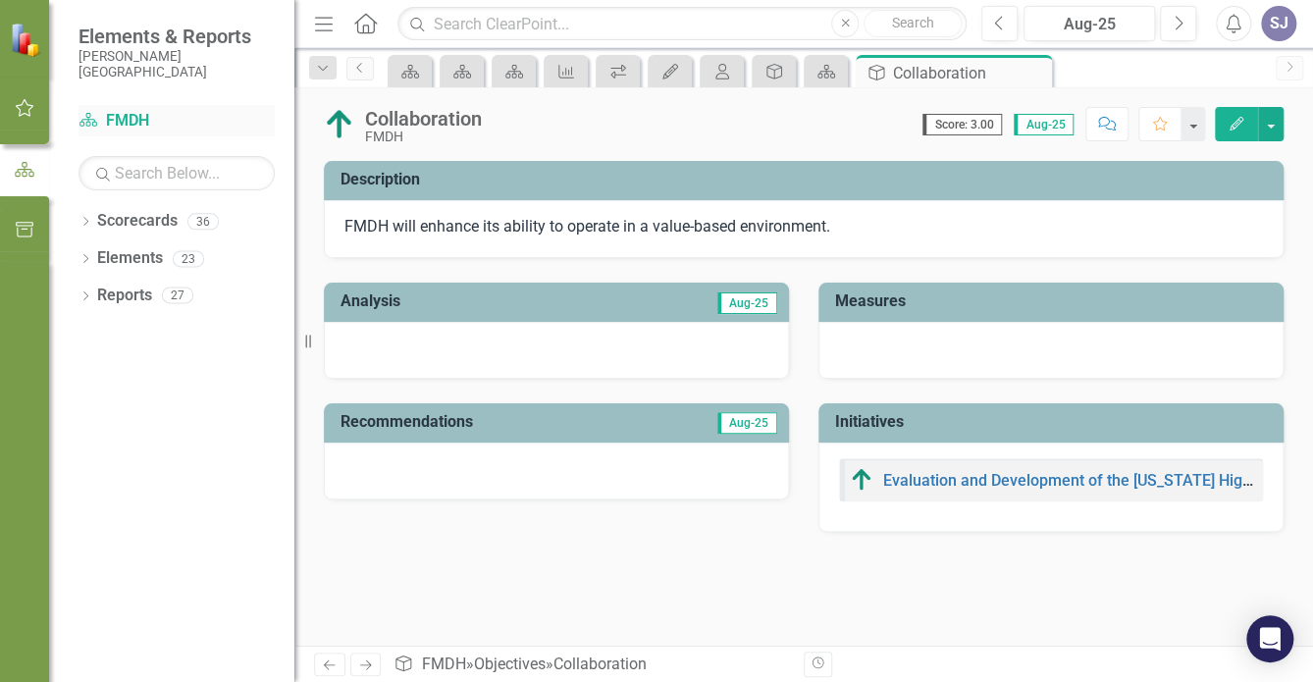
click at [124, 124] on link "Scorecard FMDH" at bounding box center [176, 121] width 196 height 23
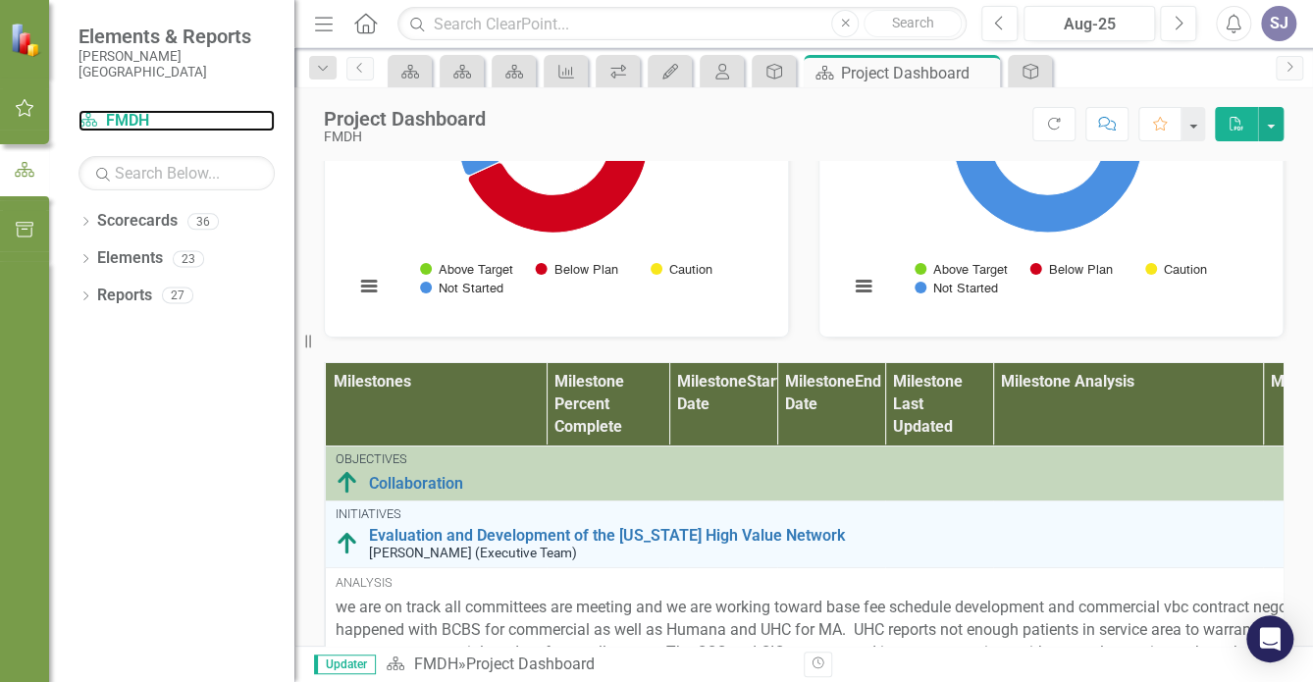
scroll to position [1157, 0]
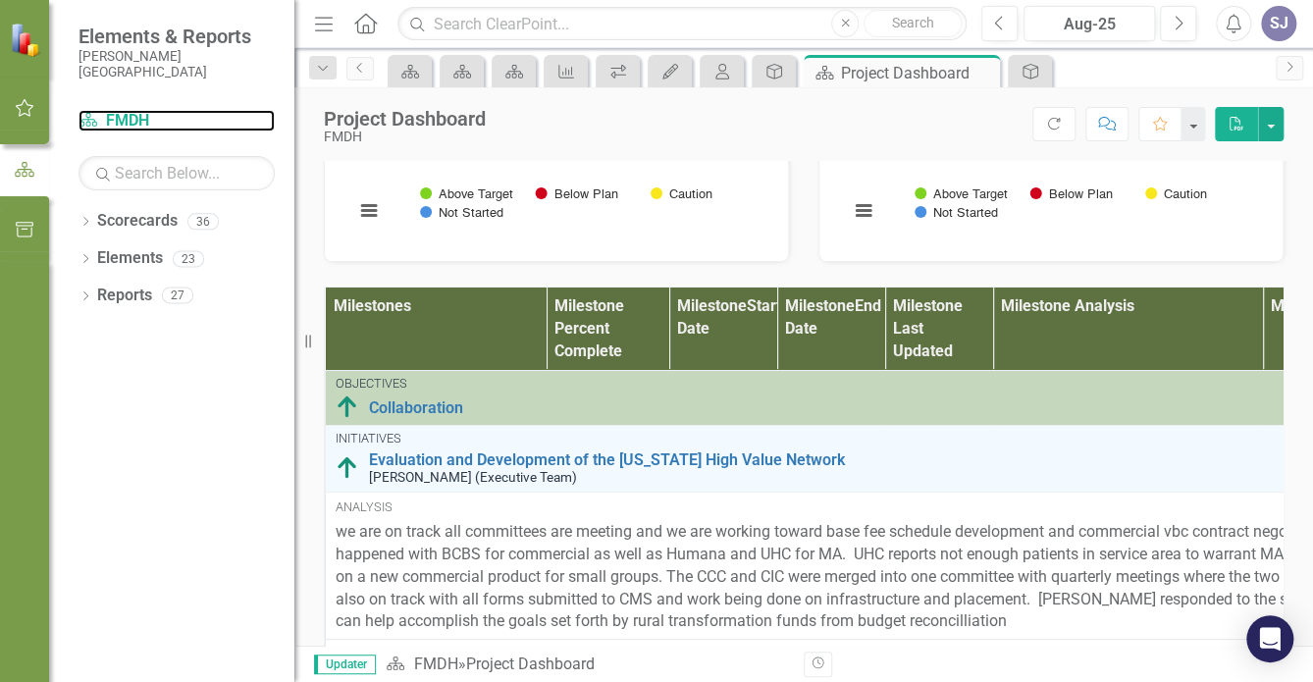
click at [1173, 241] on rect "Interactive chart" at bounding box center [1047, 94] width 417 height 294
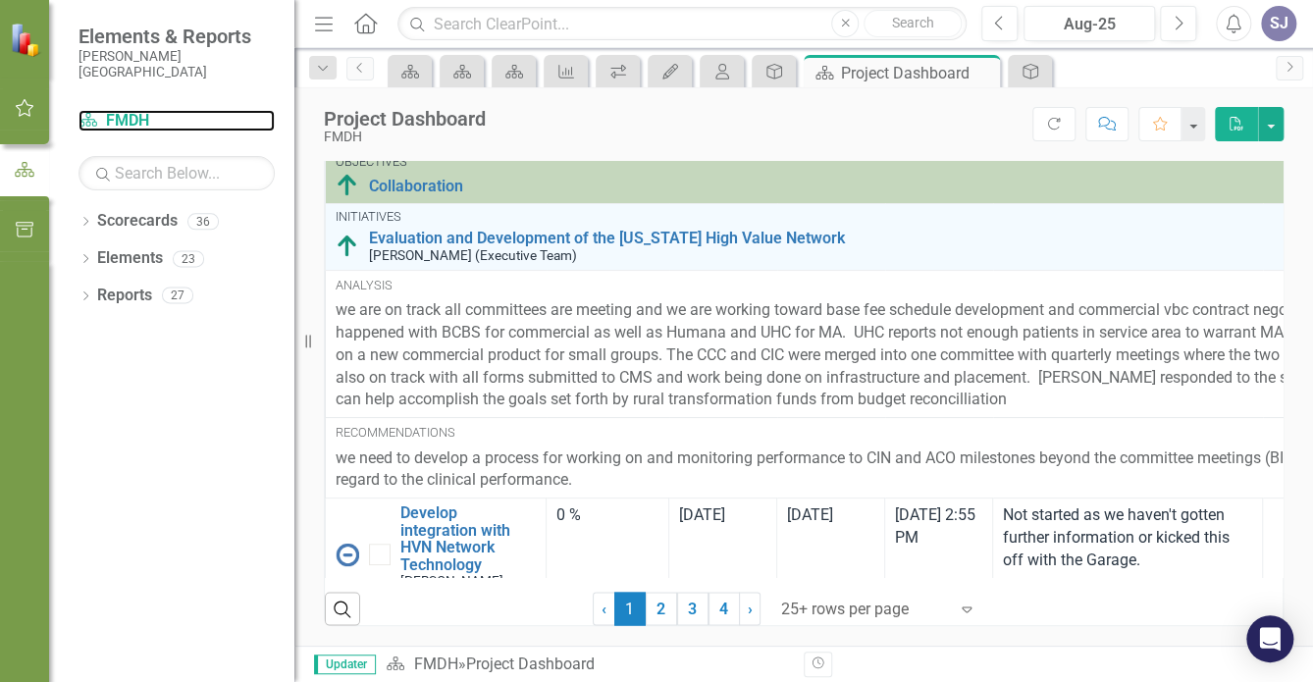
scroll to position [1532, 0]
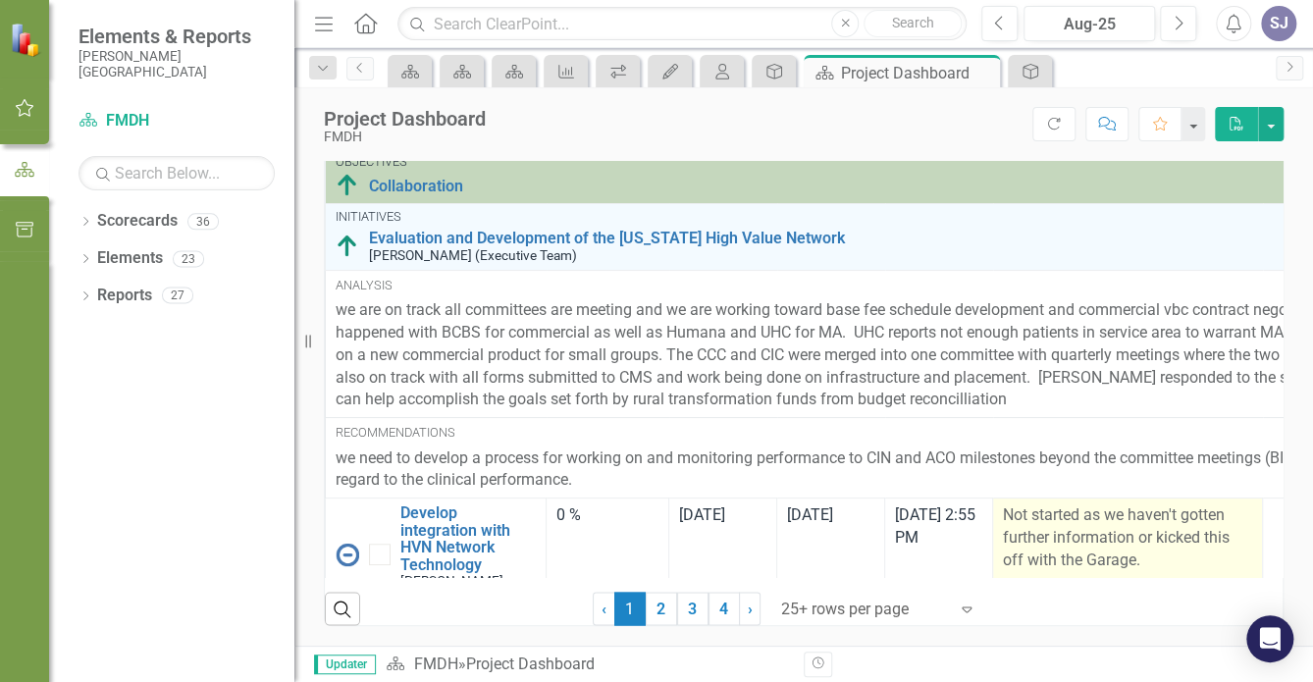
drag, startPoint x: 1075, startPoint y: 543, endPoint x: 1036, endPoint y: 531, distance: 41.0
click at [1036, 531] on p "Not started as we haven't gotten further information or kicked this off with th…" at bounding box center [1127, 538] width 249 height 68
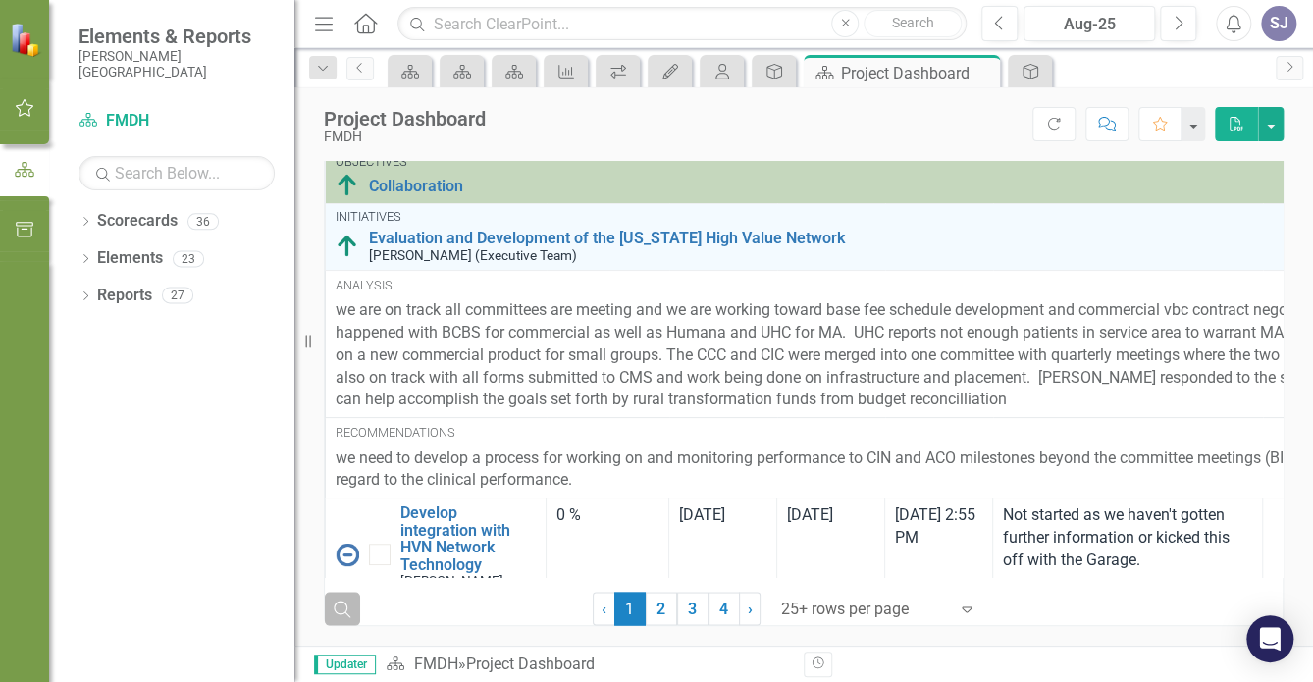
click at [343, 606] on icon "Search" at bounding box center [343, 609] width 22 height 18
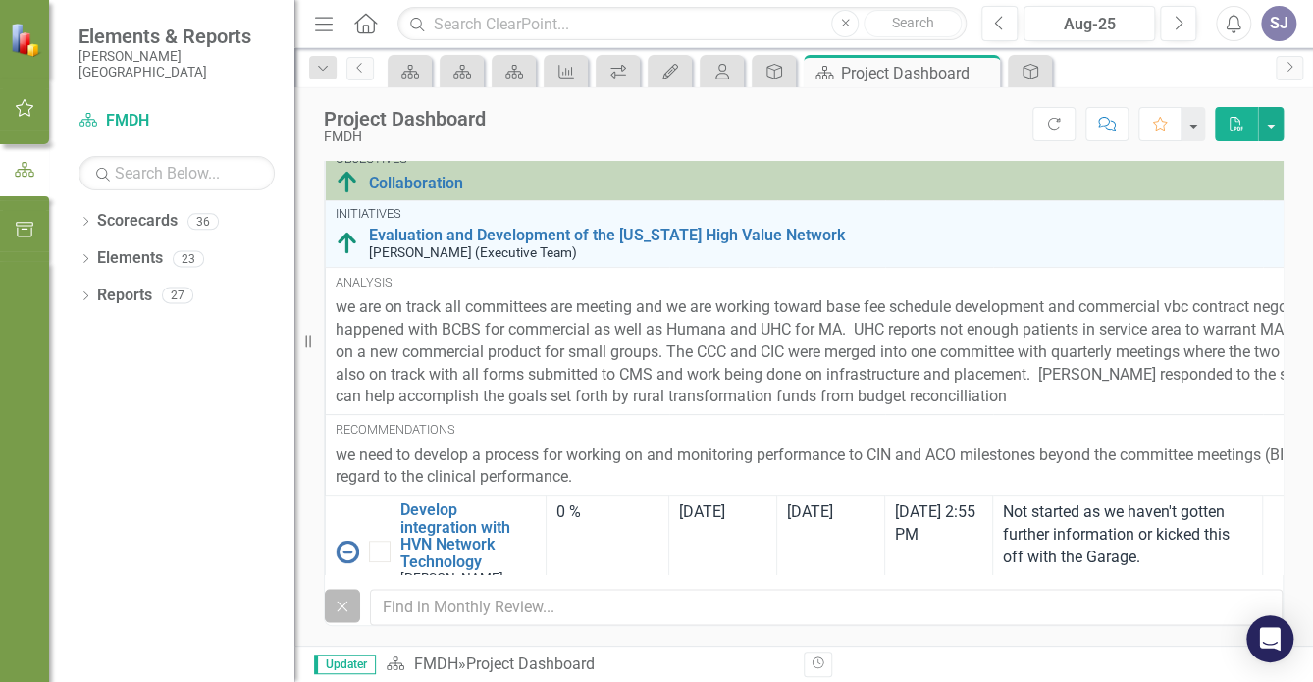
click at [346, 618] on button "Close" at bounding box center [342, 605] width 35 height 33
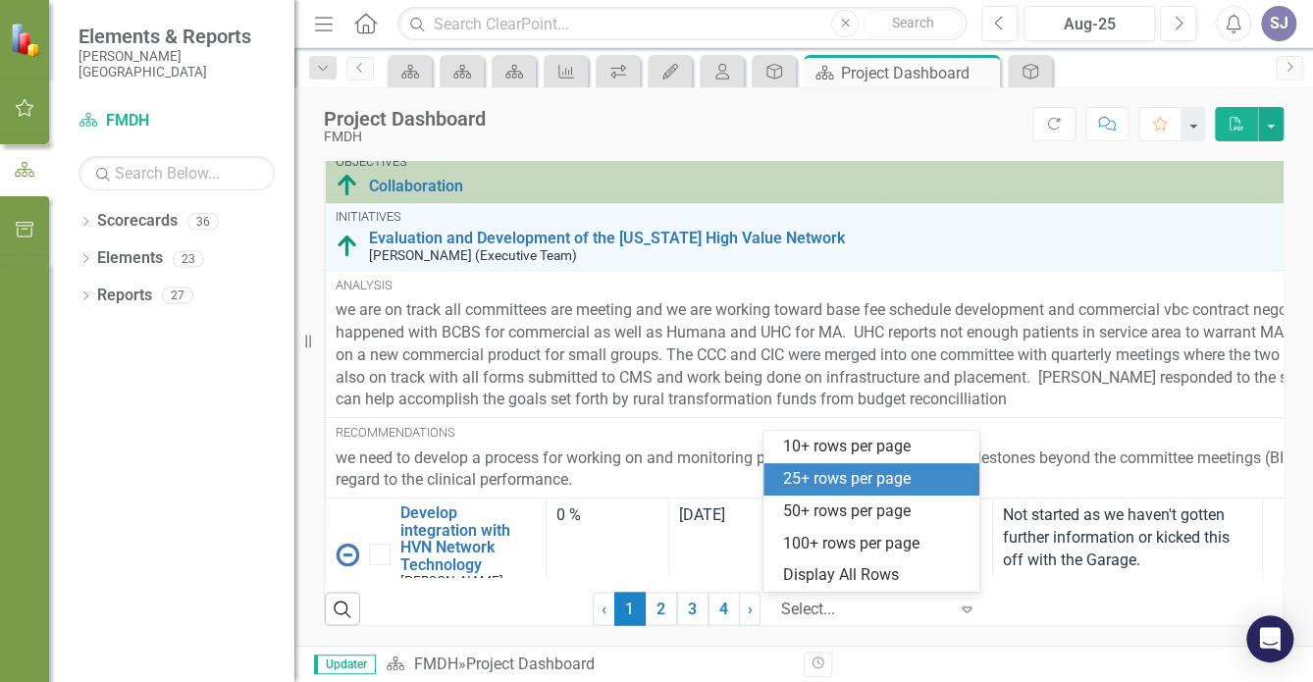
click at [958, 607] on icon "Expand" at bounding box center [967, 609] width 20 height 16
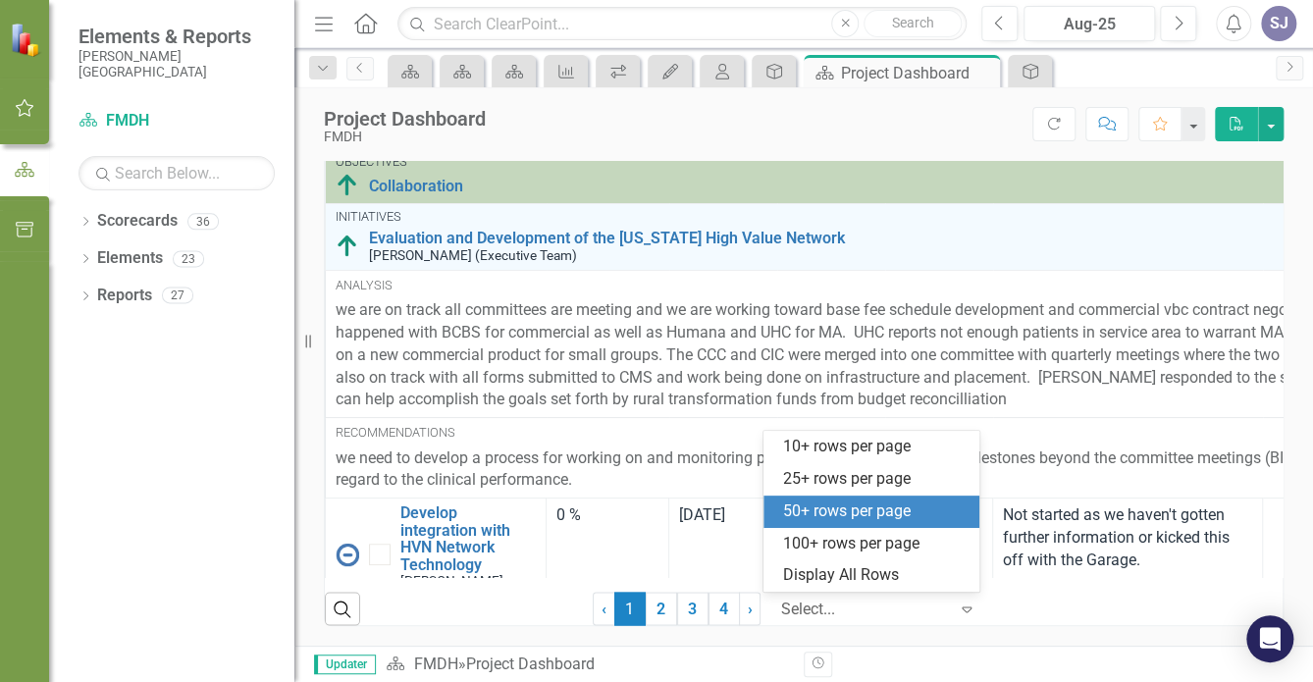
click at [871, 507] on div "50+ rows per page" at bounding box center [875, 511] width 184 height 23
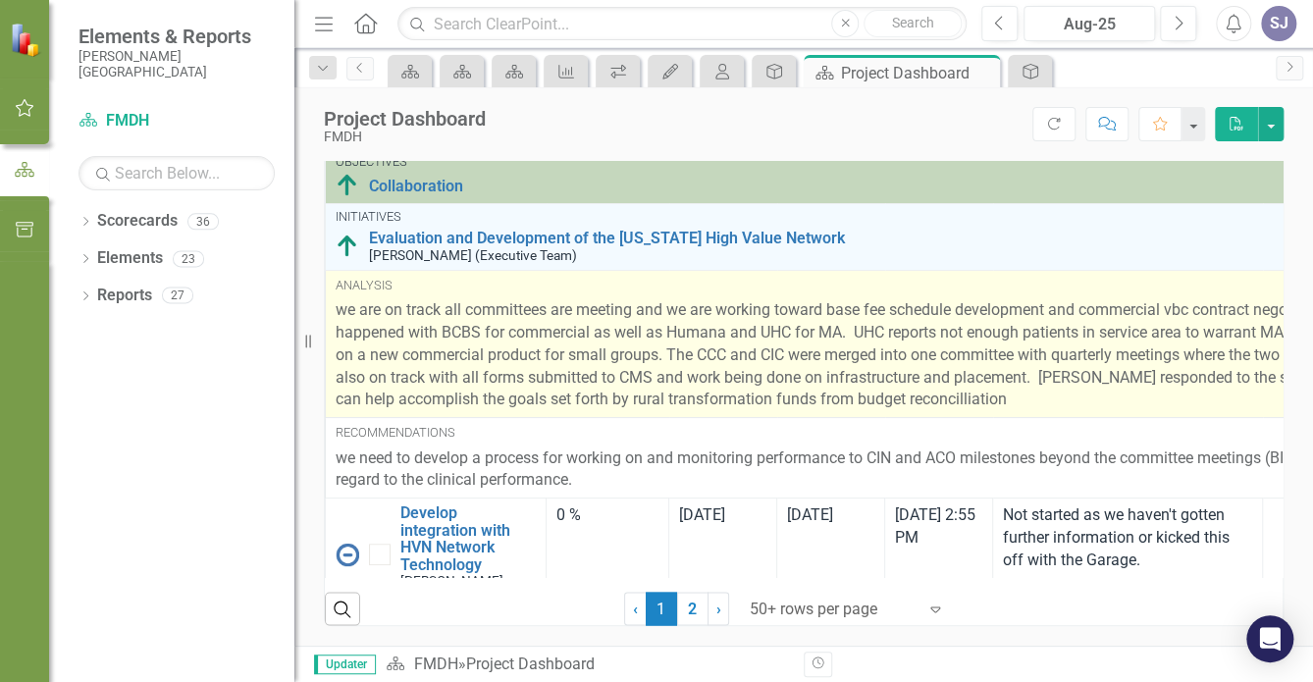
click at [684, 295] on div "Analysis we are on track all committees are meeting and we are working toward b…" at bounding box center [929, 344] width 1186 height 135
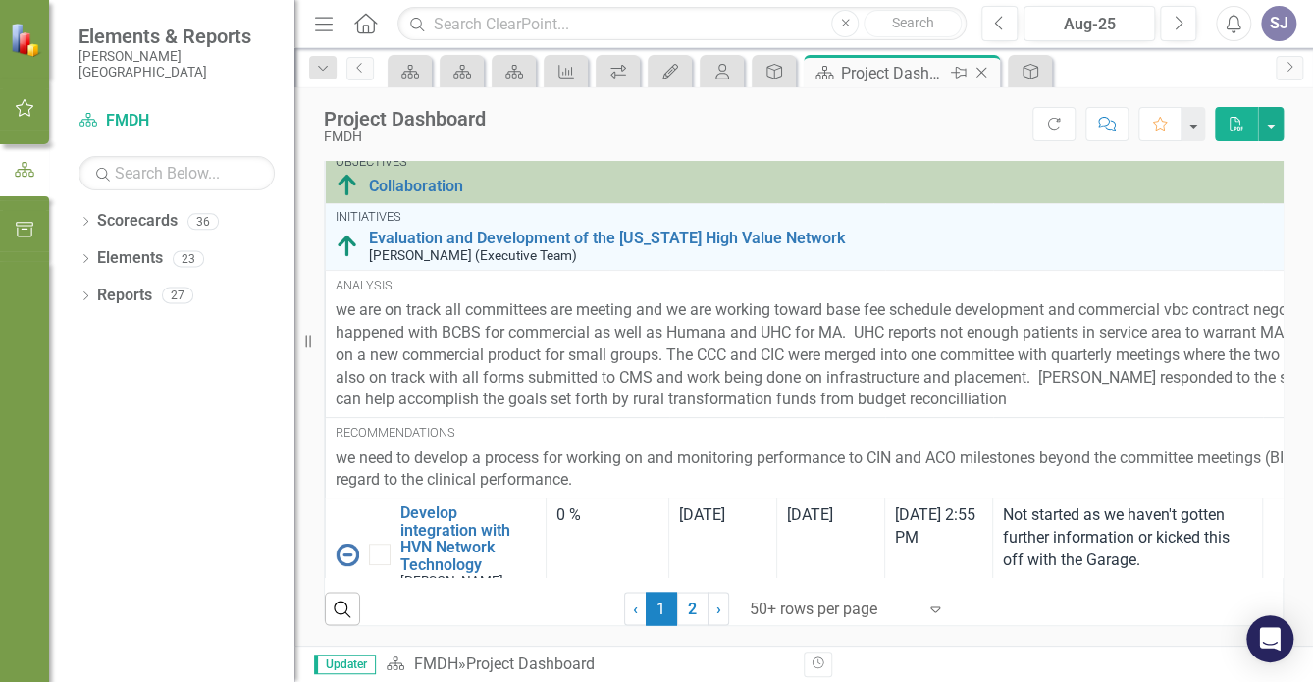
click at [838, 78] on div "Scorecard Project Dashboard Pin Close" at bounding box center [902, 73] width 186 height 25
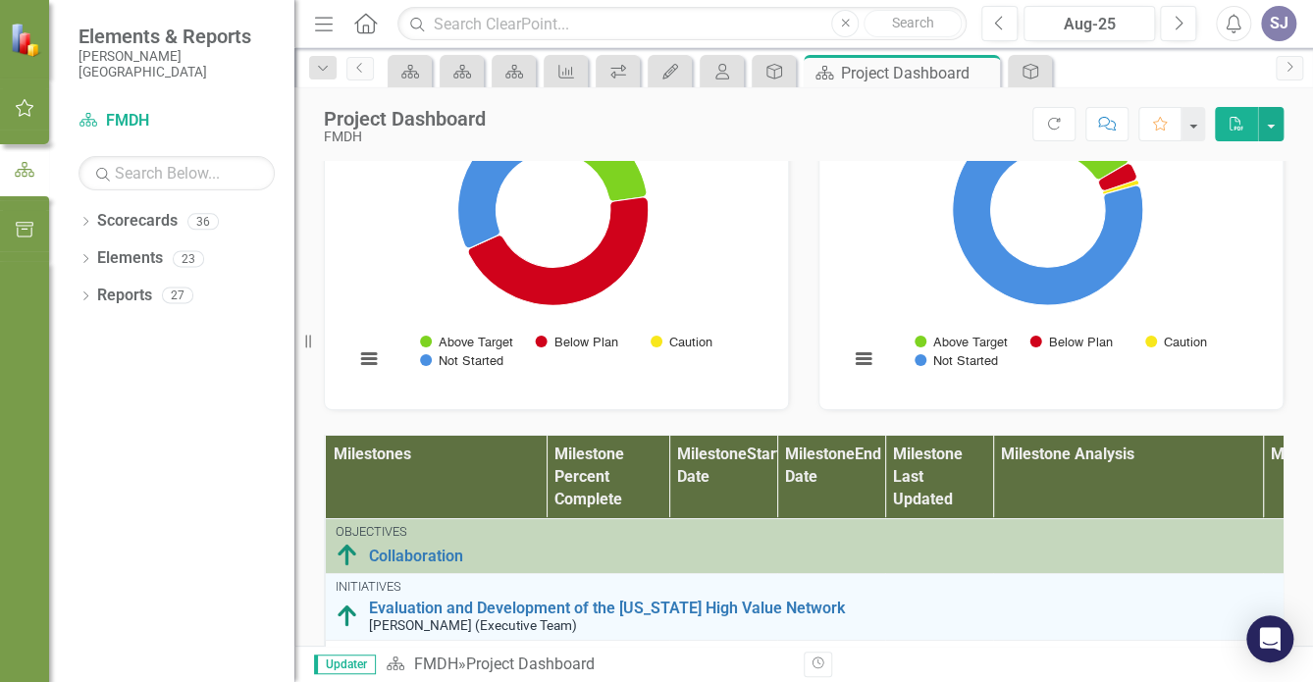
scroll to position [1000, 0]
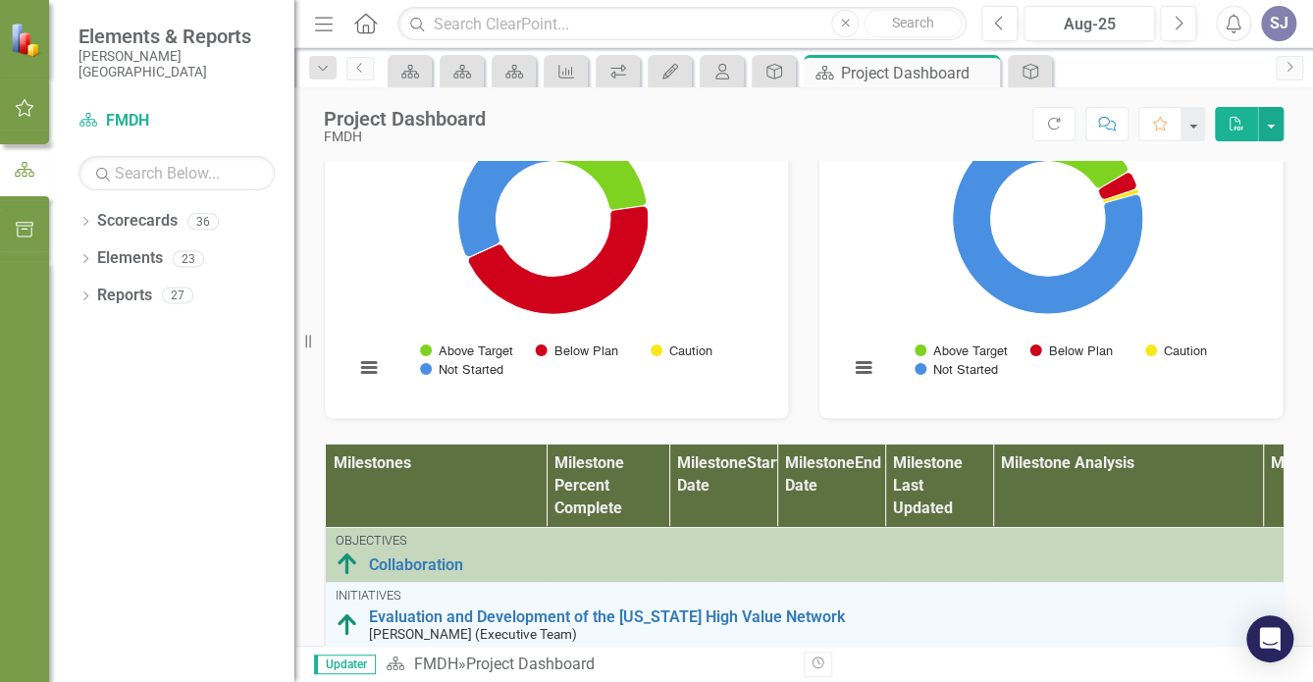
click at [13, 323] on div at bounding box center [24, 471] width 49 height 421
click at [86, 224] on icon "Dropdown" at bounding box center [85, 223] width 14 height 11
click at [201, 218] on div "36" at bounding box center [202, 221] width 31 height 17
click at [85, 335] on icon at bounding box center [85, 333] width 5 height 9
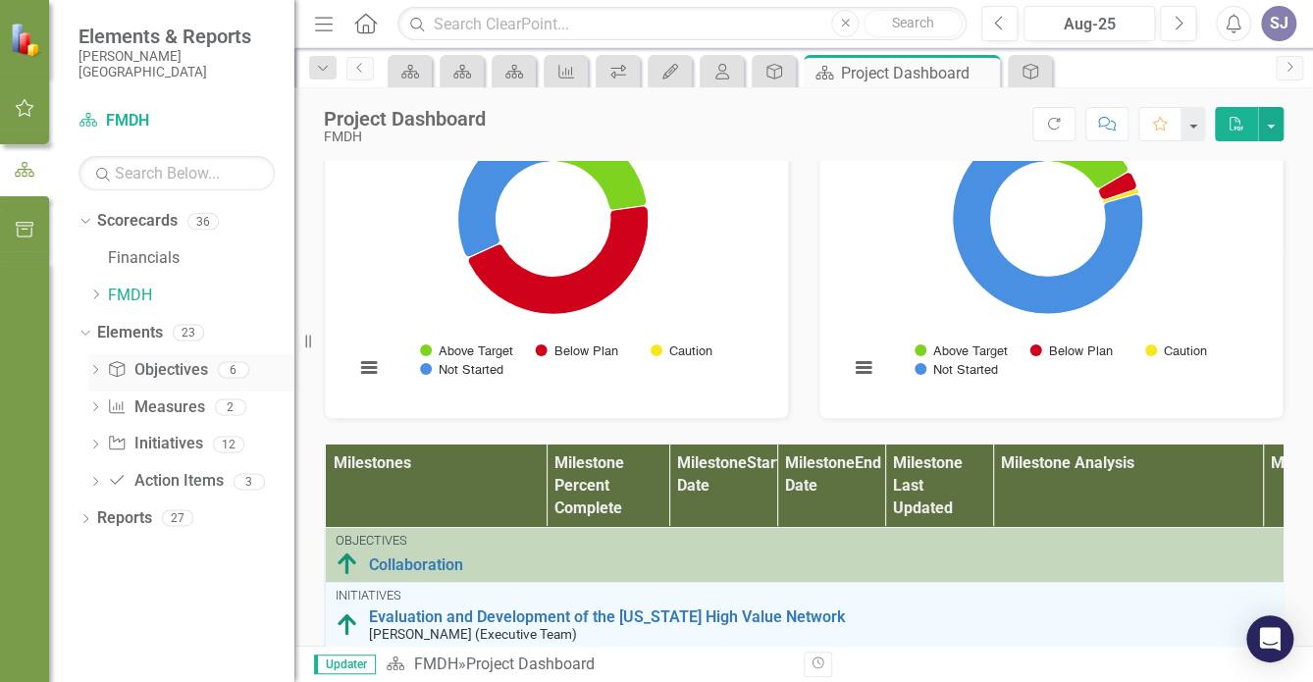
click at [161, 372] on link "Objective Objectives" at bounding box center [157, 370] width 100 height 23
click at [232, 371] on div "6" at bounding box center [233, 369] width 31 height 17
click at [122, 119] on link "Scorecard FMDH" at bounding box center [176, 121] width 196 height 23
click at [1270, 125] on button "button" at bounding box center [1271, 124] width 26 height 34
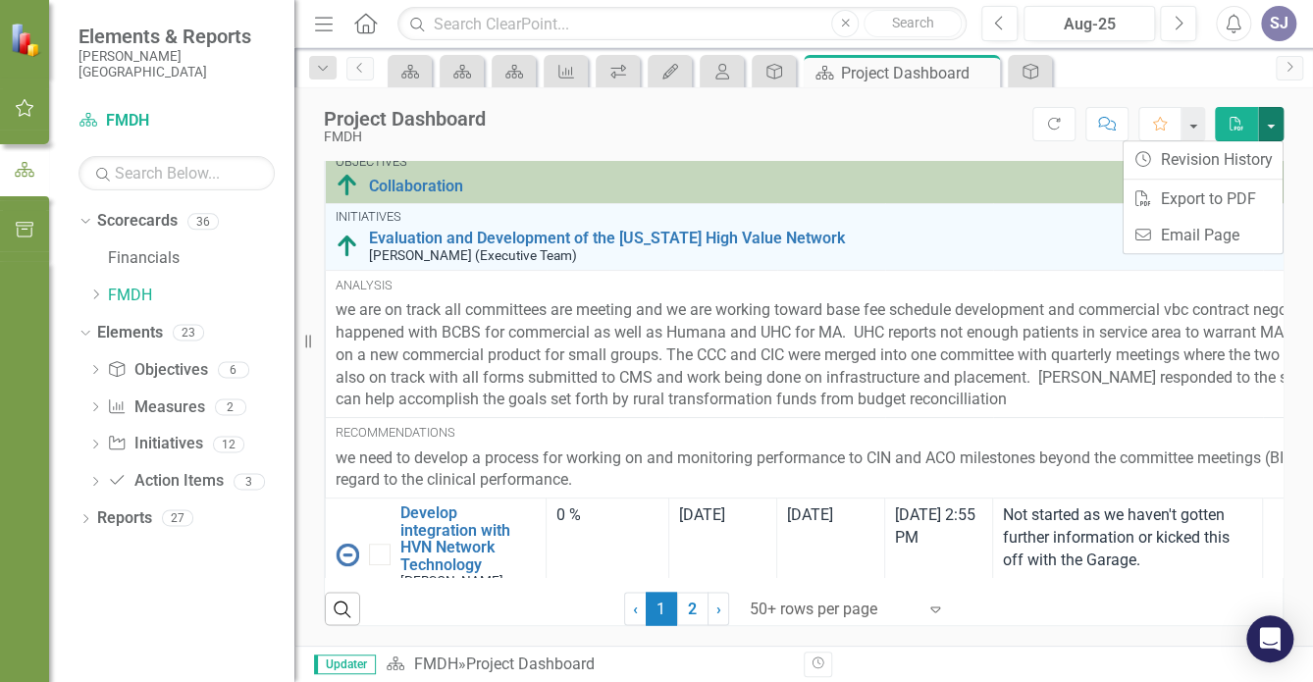
scroll to position [1532, 0]
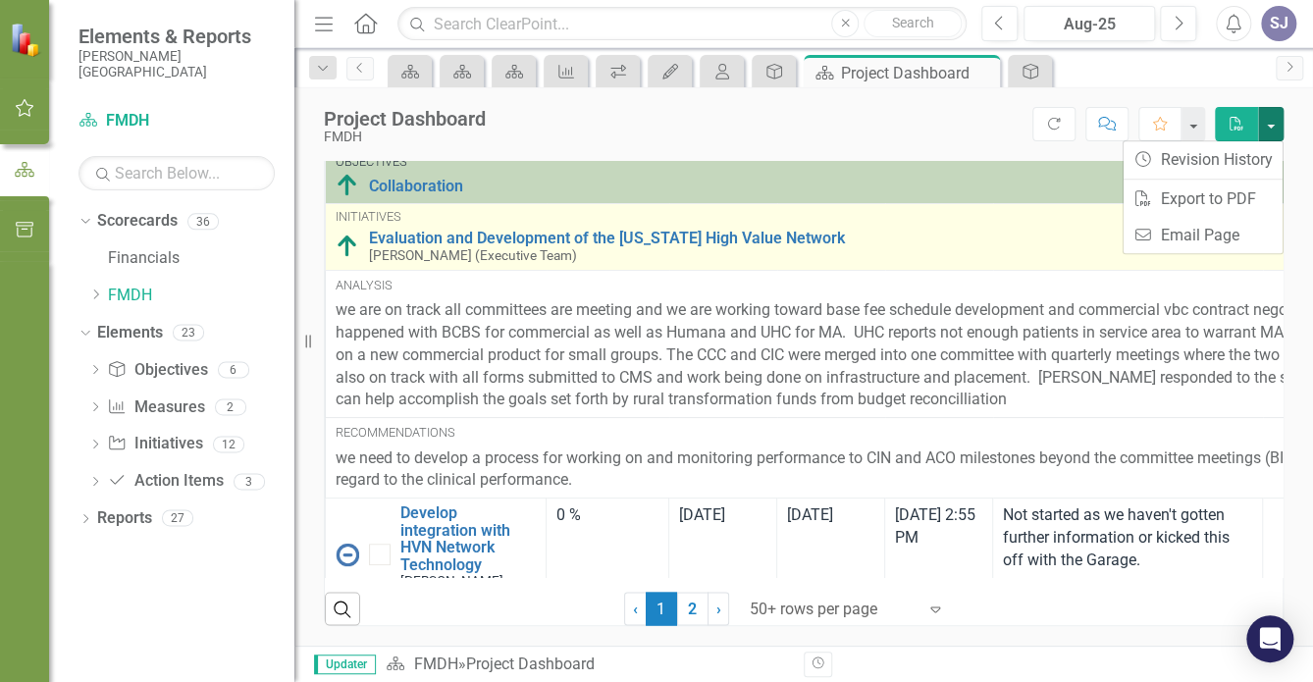
click at [344, 249] on img at bounding box center [348, 247] width 24 height 24
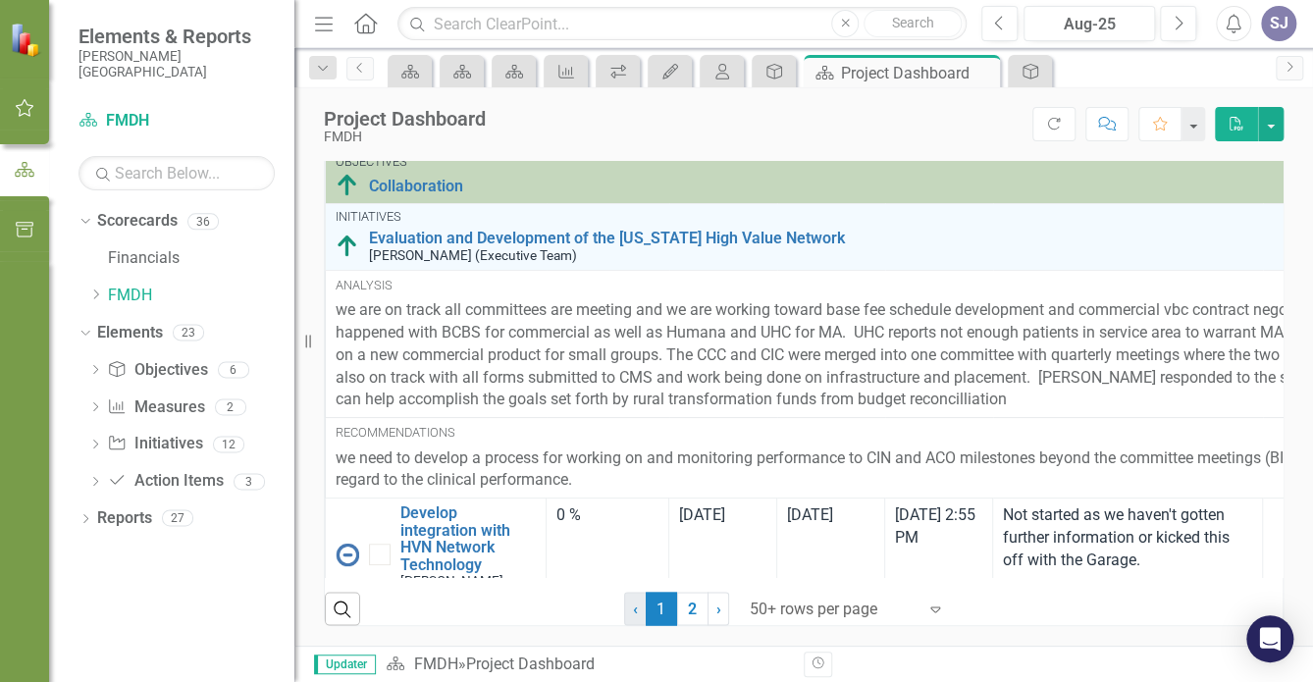
click at [632, 620] on link "‹ Previous" at bounding box center [635, 608] width 23 height 33
click at [686, 620] on link "2" at bounding box center [692, 608] width 31 height 33
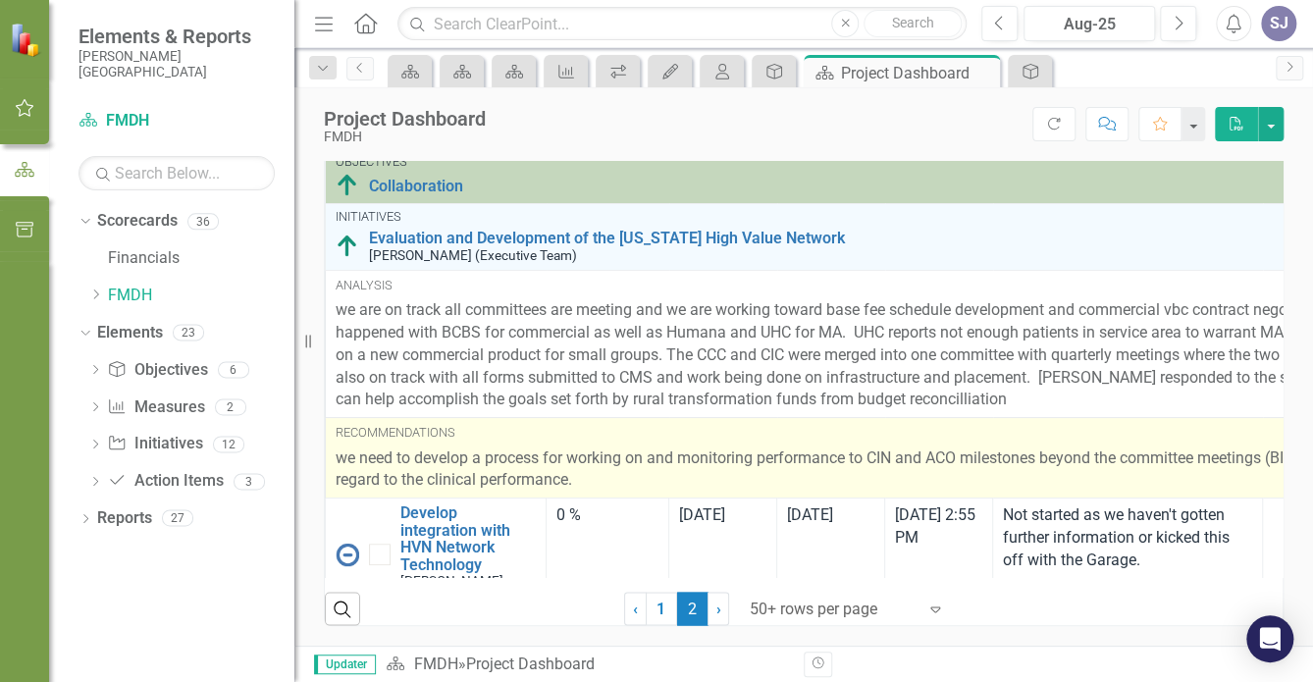
click at [659, 458] on p "we need to develop a process for working on and monitoring performance to CIN a…" at bounding box center [929, 469] width 1186 height 45
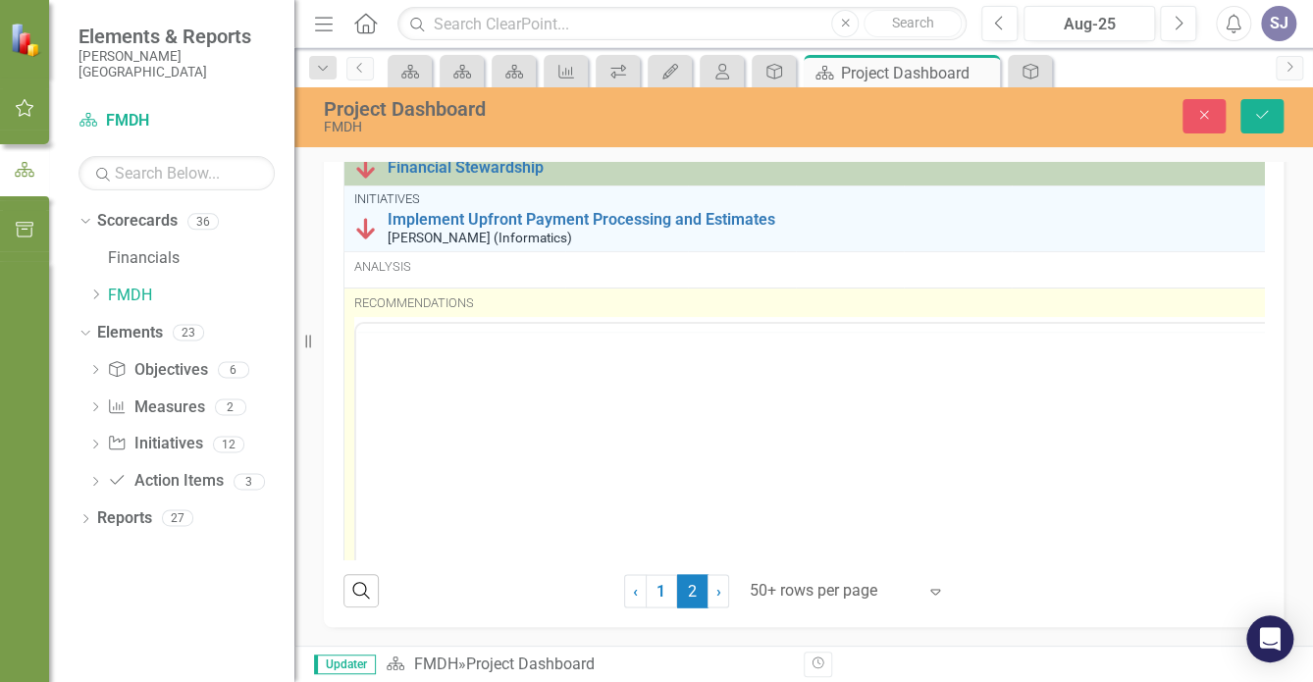
checkbox input "true"
checkbox input "false"
checkbox input "true"
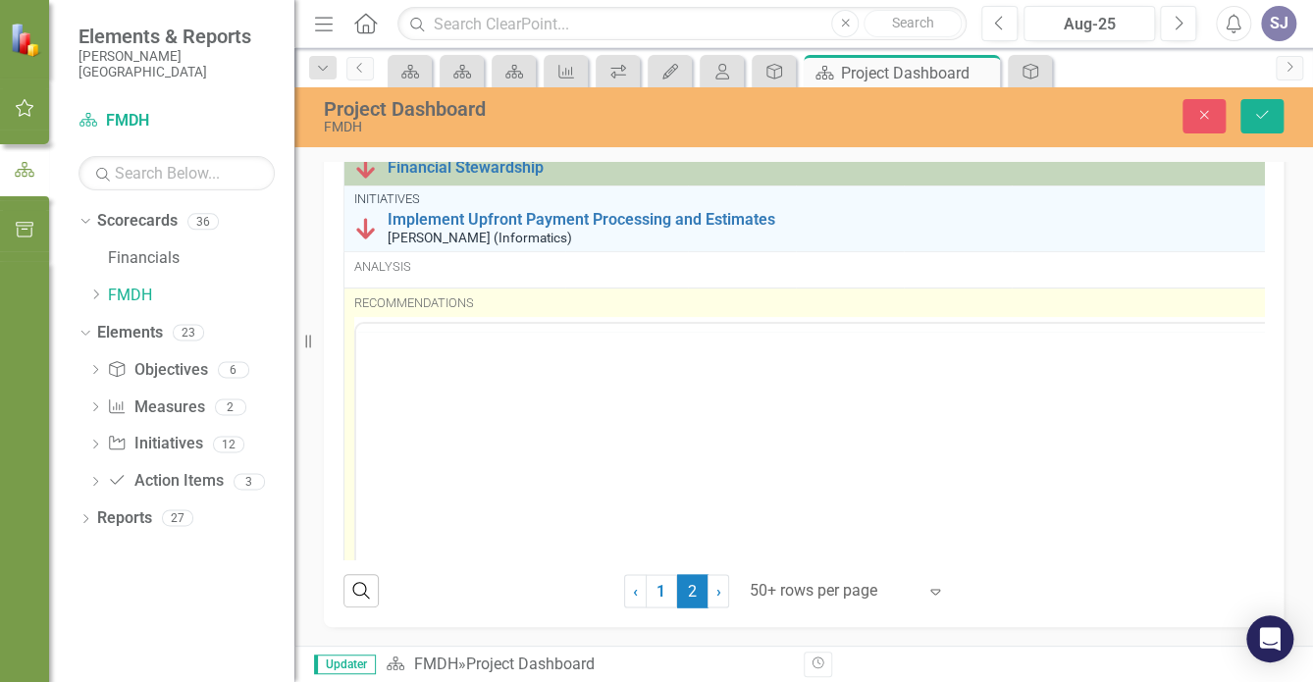
checkbox input "true"
checkbox input "false"
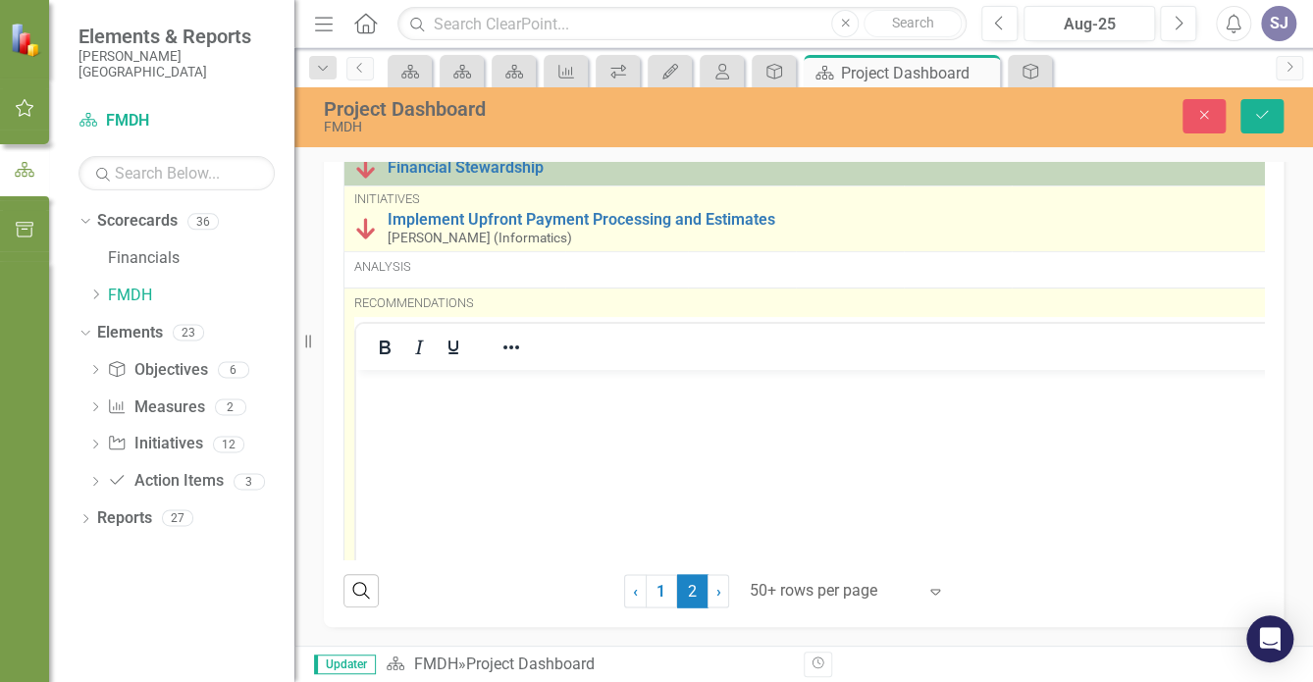
click at [365, 240] on img at bounding box center [366, 229] width 24 height 24
click at [451, 229] on link "Implement Upfront Payment Processing and Estimates" at bounding box center [964, 220] width 1153 height 18
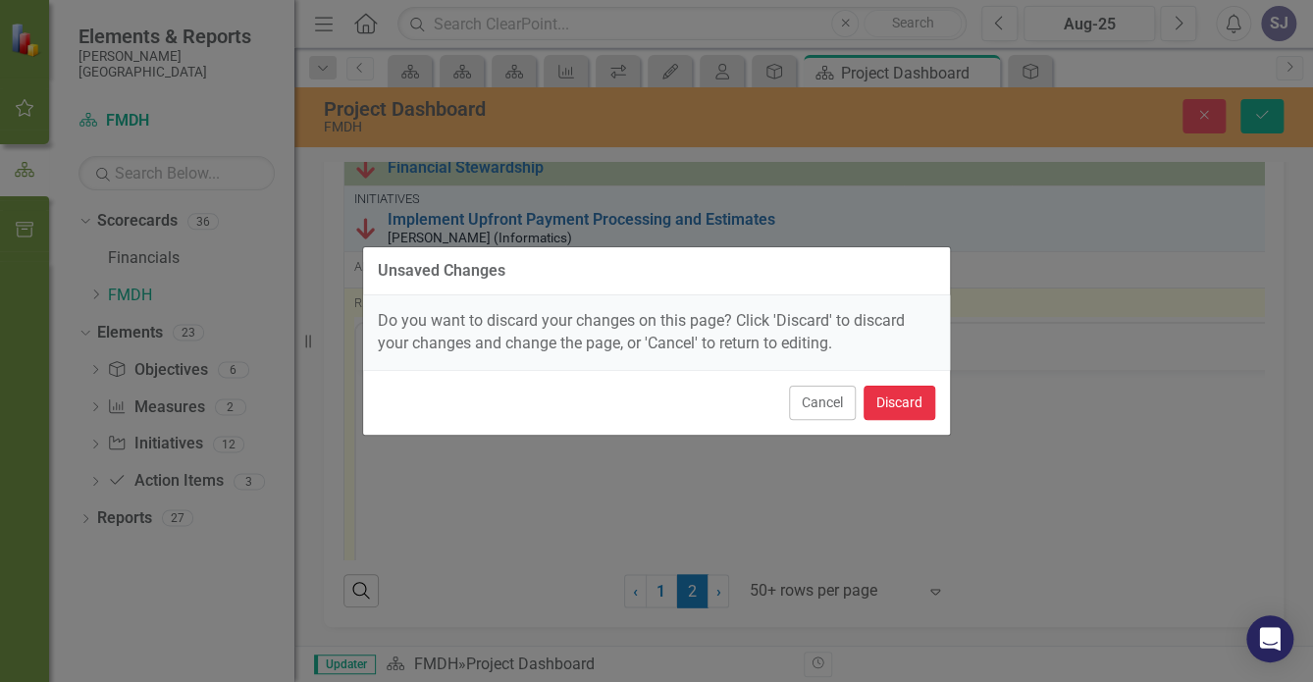
click at [891, 404] on button "Discard" at bounding box center [899, 403] width 72 height 34
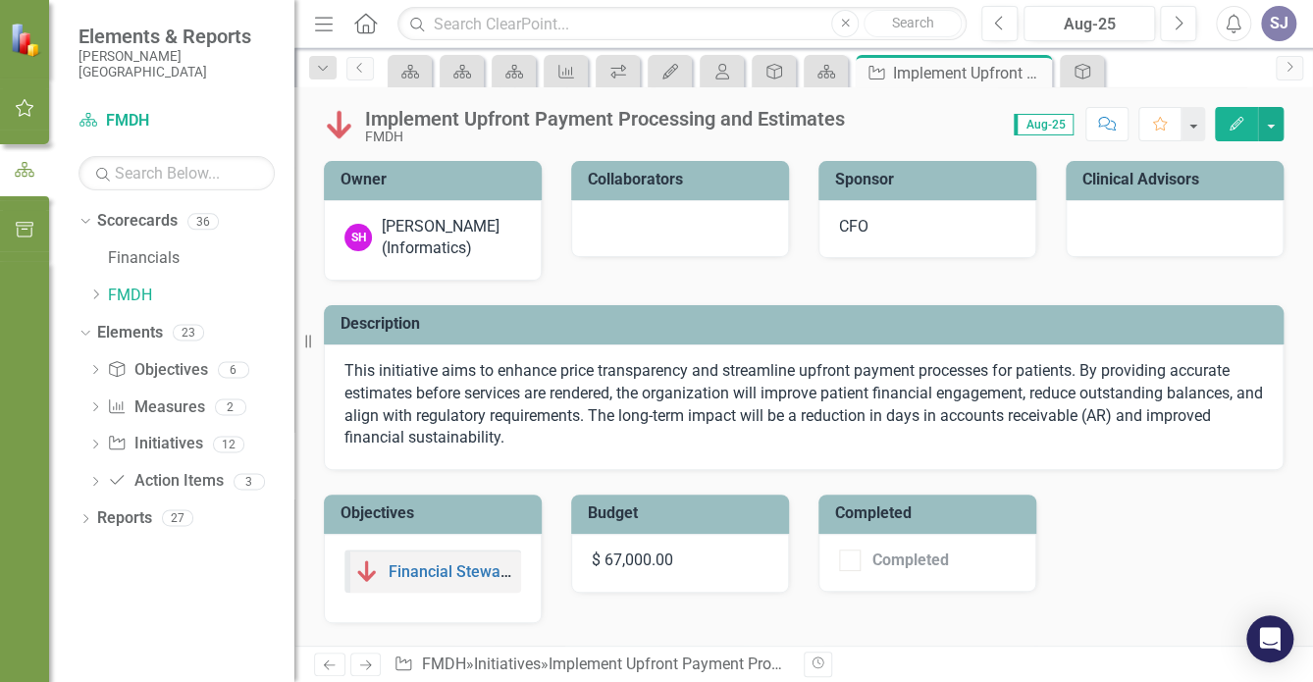
checkbox input "true"
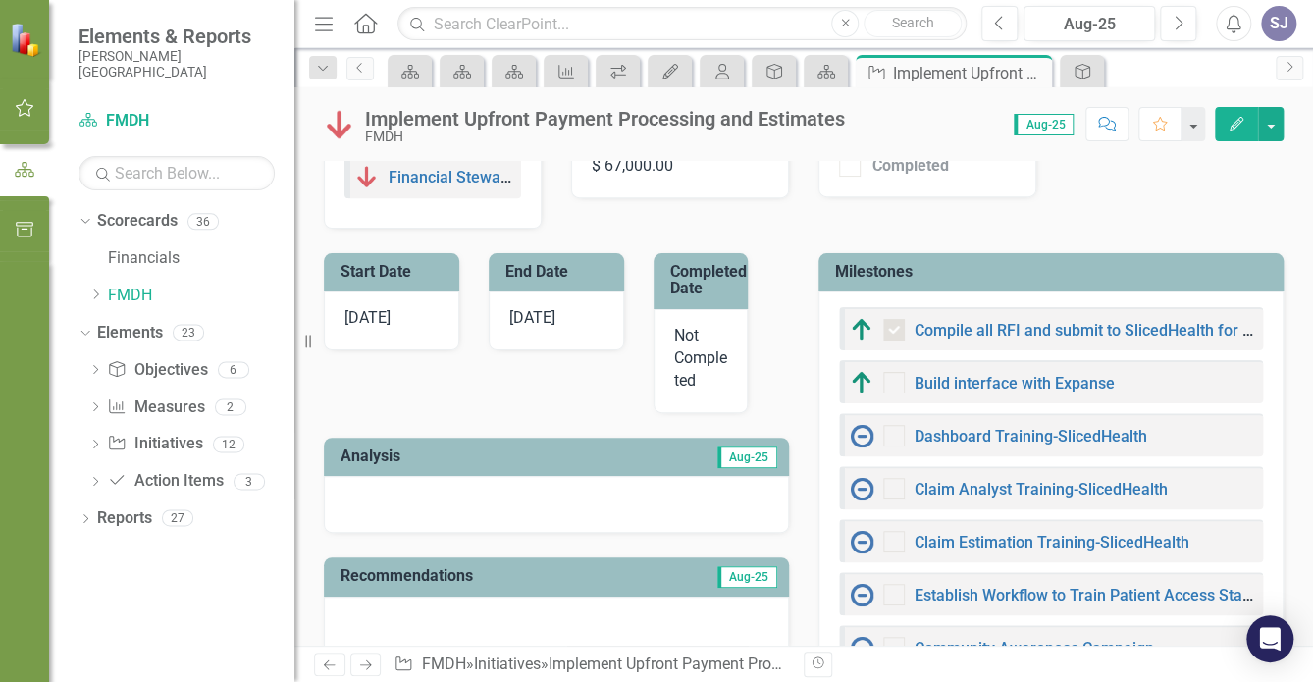
scroll to position [399, 0]
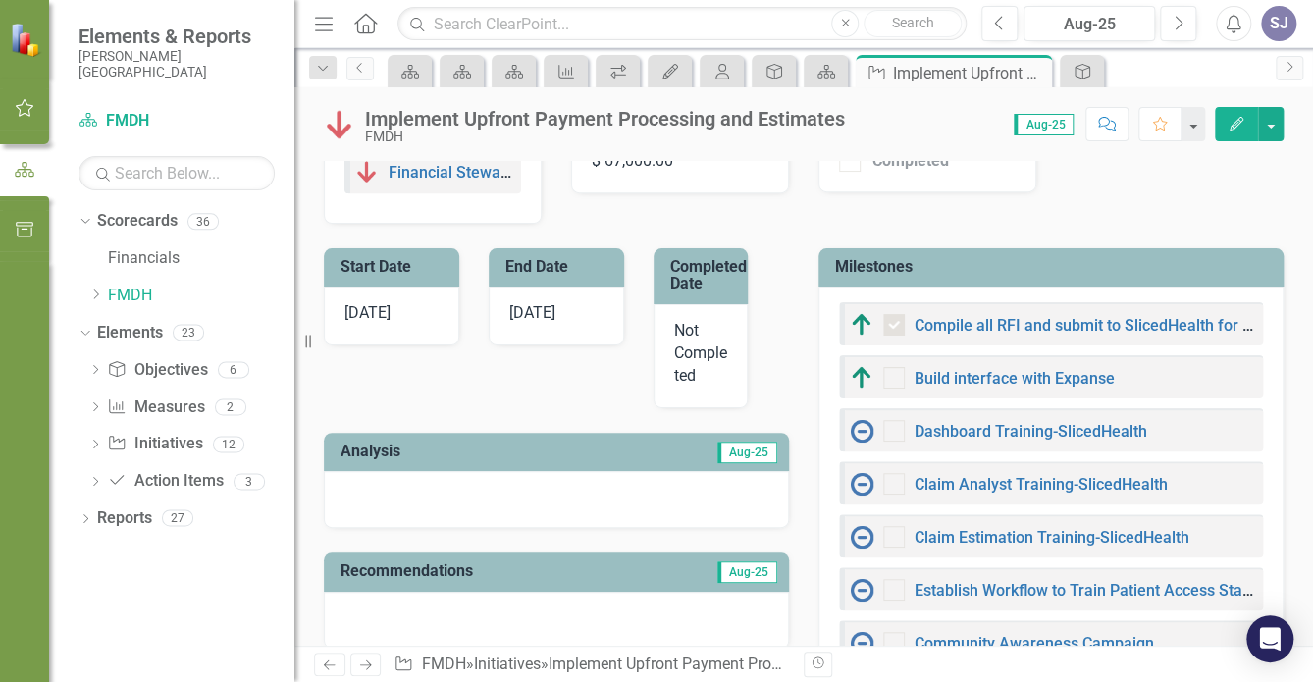
click at [171, 442] on link "Initiative Initiatives" at bounding box center [154, 444] width 95 height 23
click at [177, 446] on link "Initiative Initiatives" at bounding box center [154, 444] width 95 height 23
click at [173, 450] on link "Initiative Initiatives" at bounding box center [154, 444] width 95 height 23
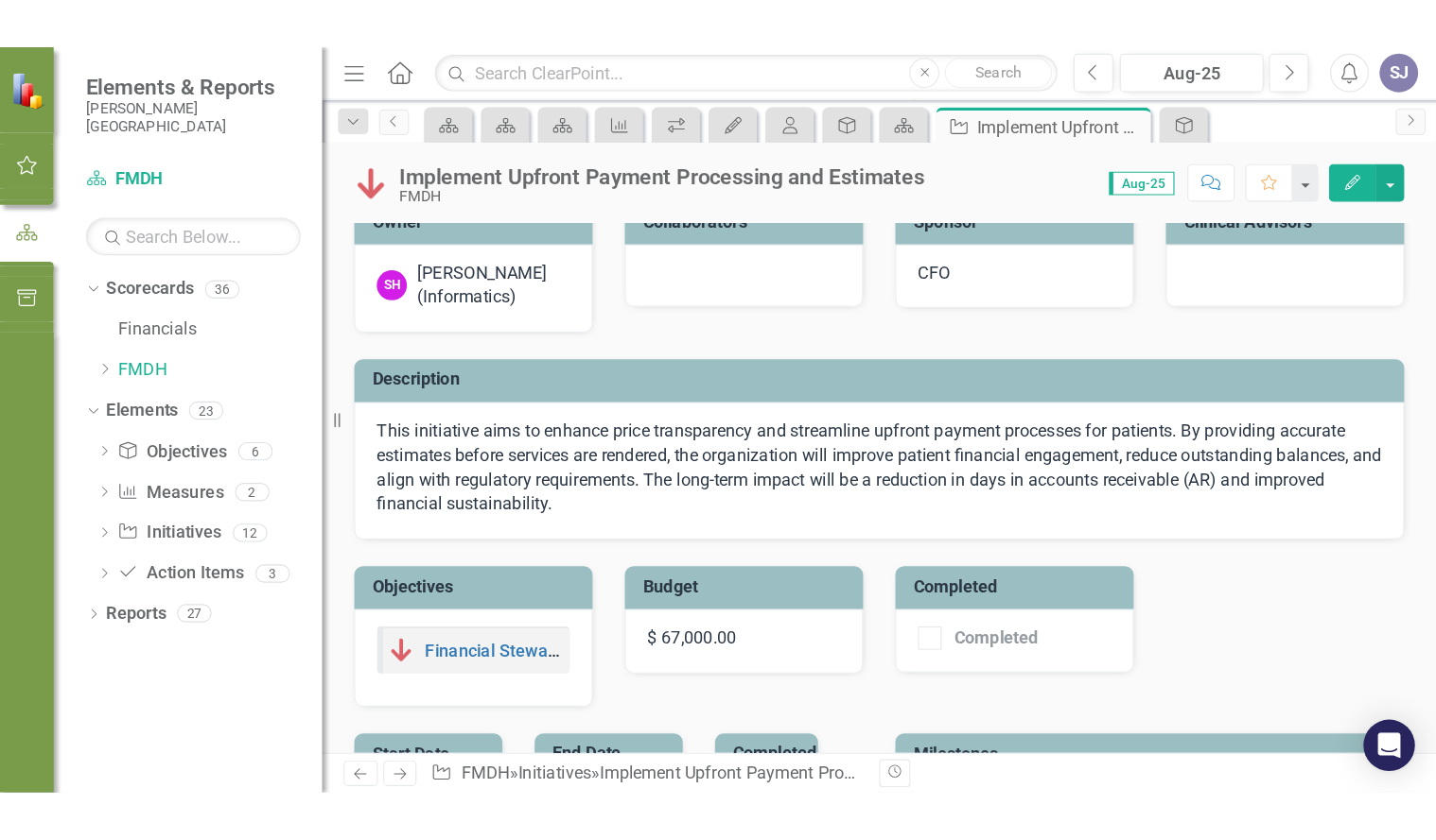
scroll to position [0, 0]
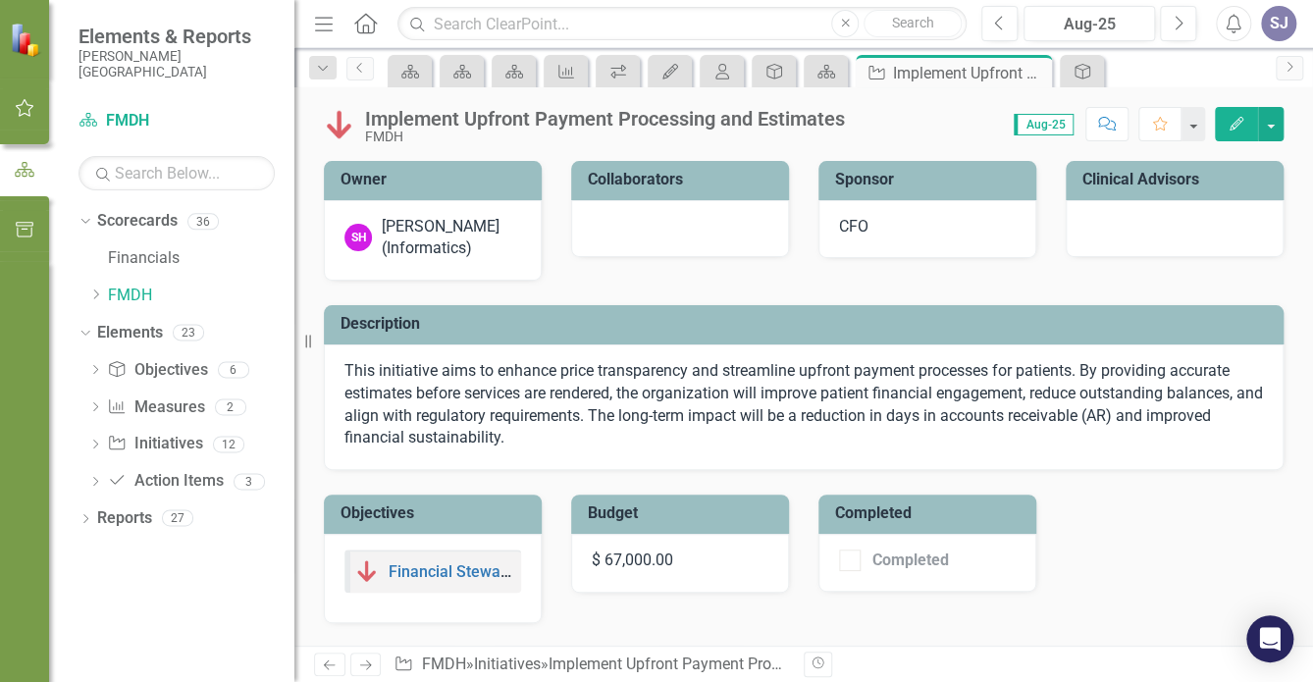
click at [1302, 102] on div "Implement Upfront Payment Processing and Estimates FMDH Score: 0.00 Aug-25 Comp…" at bounding box center [803, 116] width 1019 height 59
click at [135, 338] on link "Elements" at bounding box center [130, 333] width 66 height 23
click at [406, 67] on icon "Scorecard" at bounding box center [410, 72] width 20 height 16
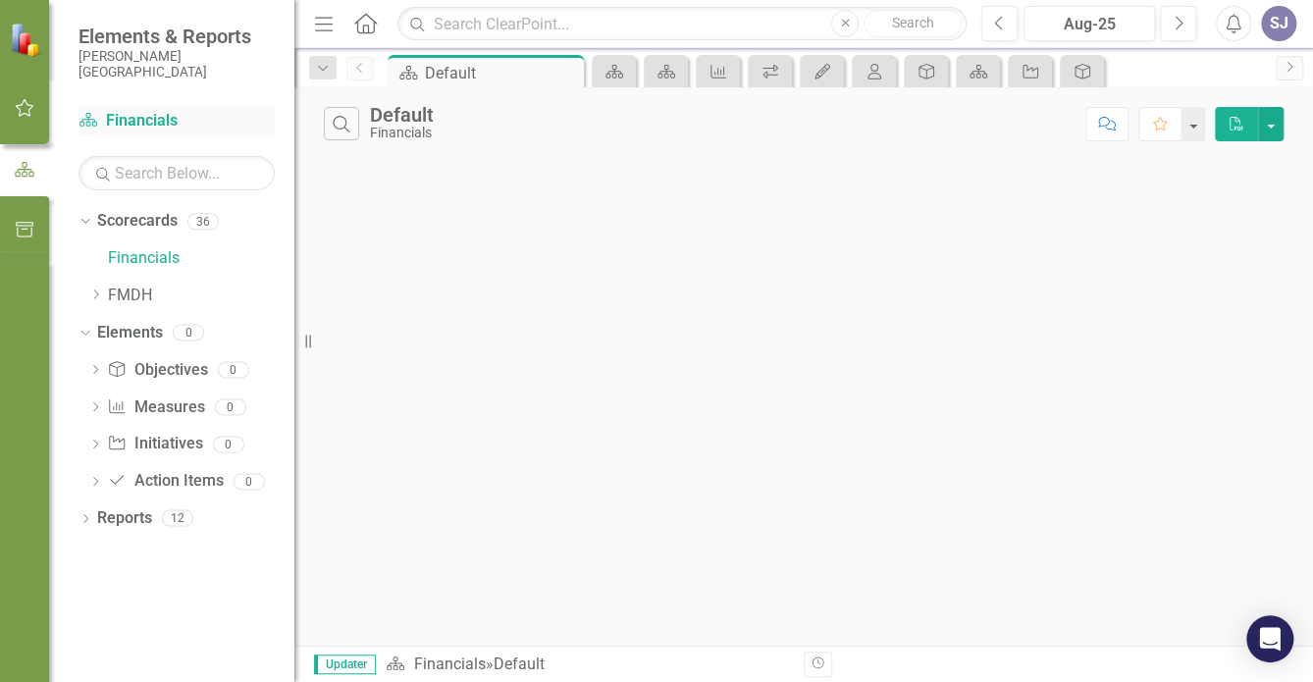
click at [135, 118] on link "Scorecard Financials" at bounding box center [176, 121] width 196 height 23
click at [184, 108] on div "Scorecard Financials" at bounding box center [176, 121] width 196 height 32
click at [579, 391] on div "Search Default Financials Comment Favorite PDF" at bounding box center [803, 366] width 1019 height 558
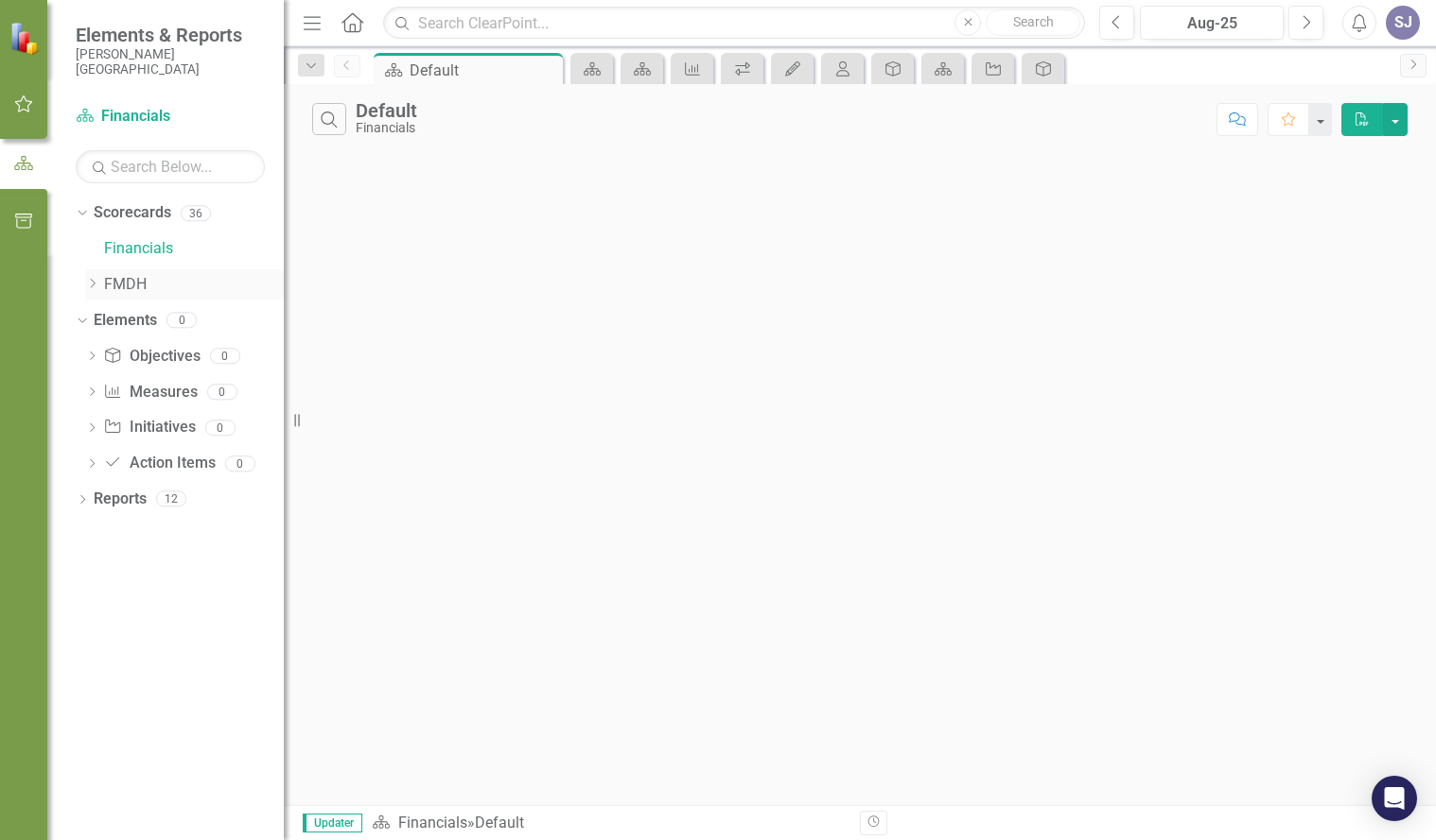
click at [121, 278] on link "FMDH" at bounding box center [194, 285] width 179 height 22
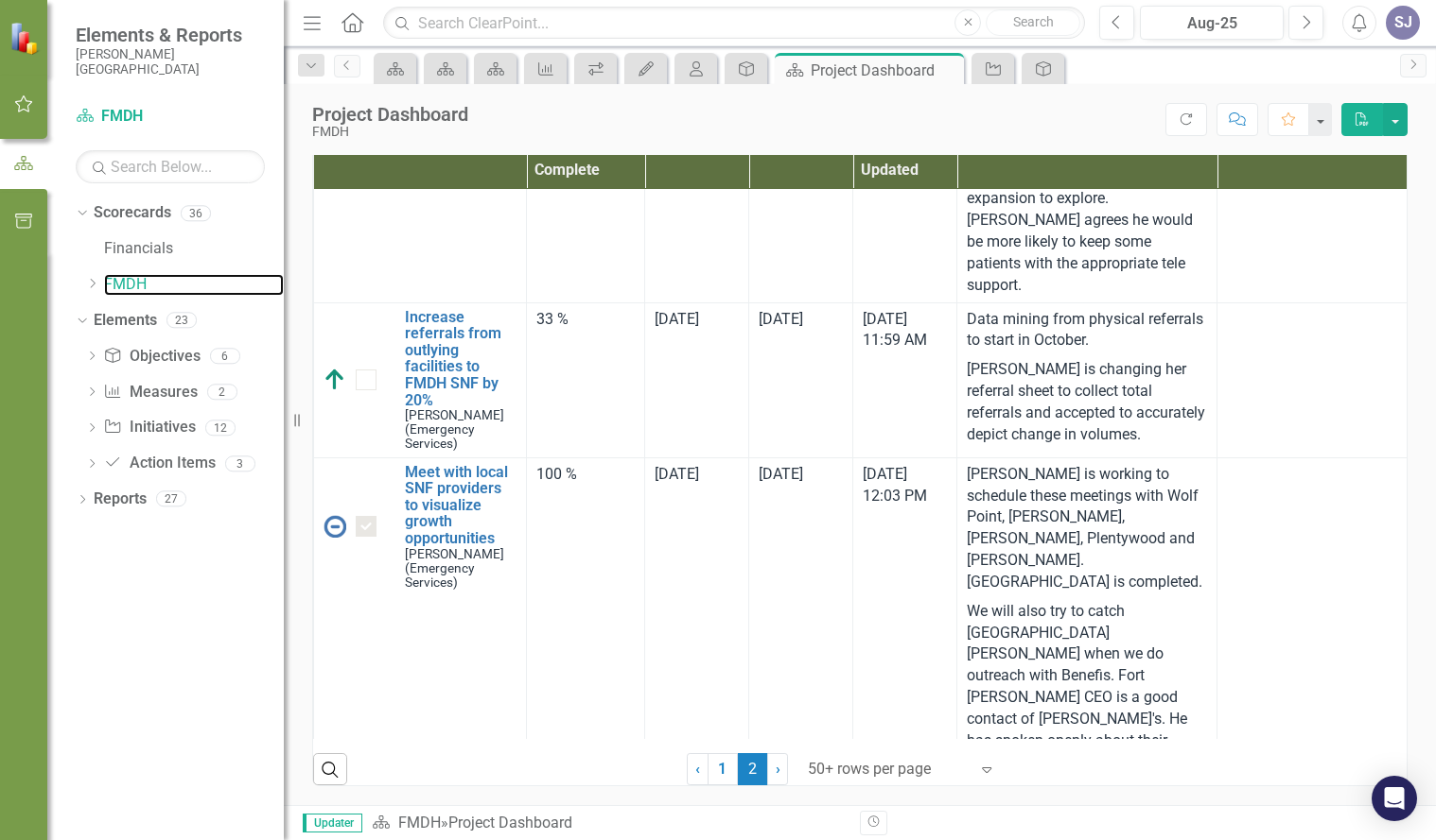
scroll to position [3592, 0]
